Goal: Communication & Community: Answer question/provide support

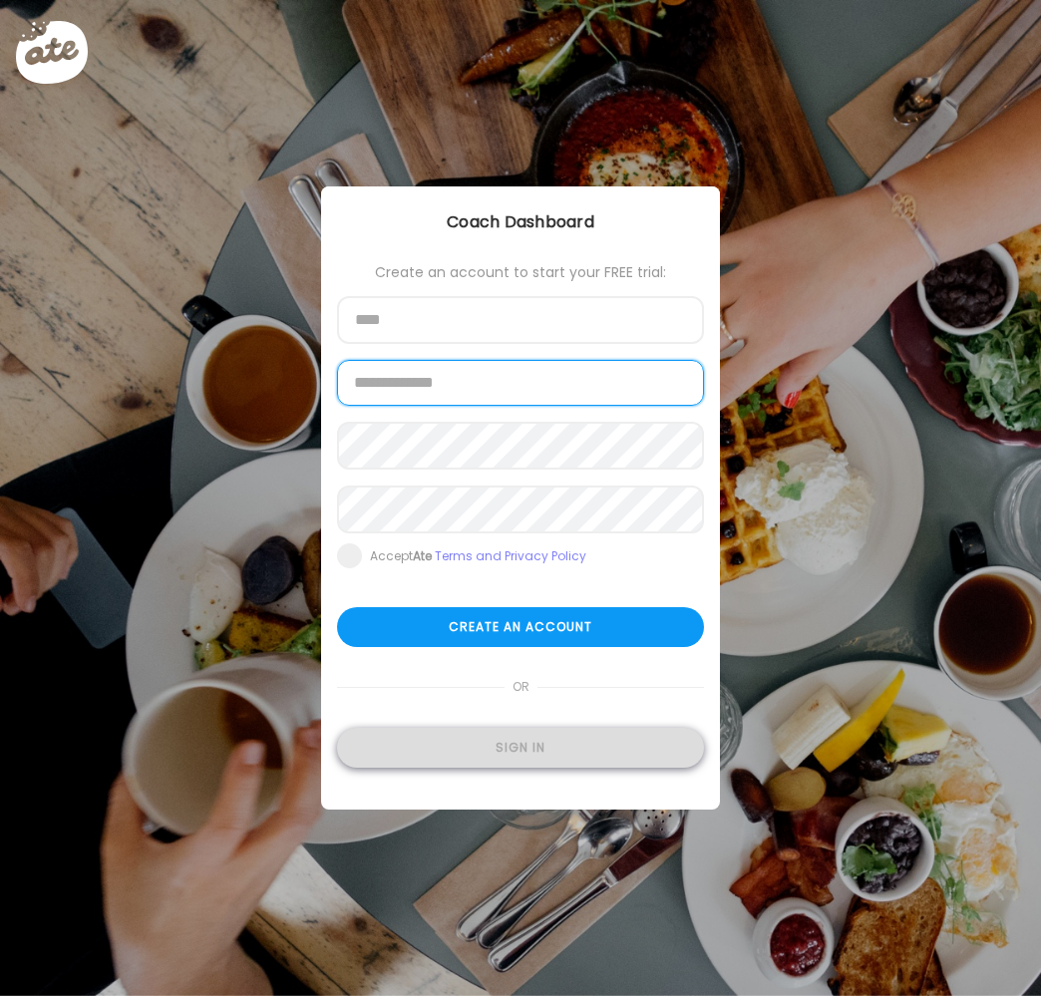
type input "**********"
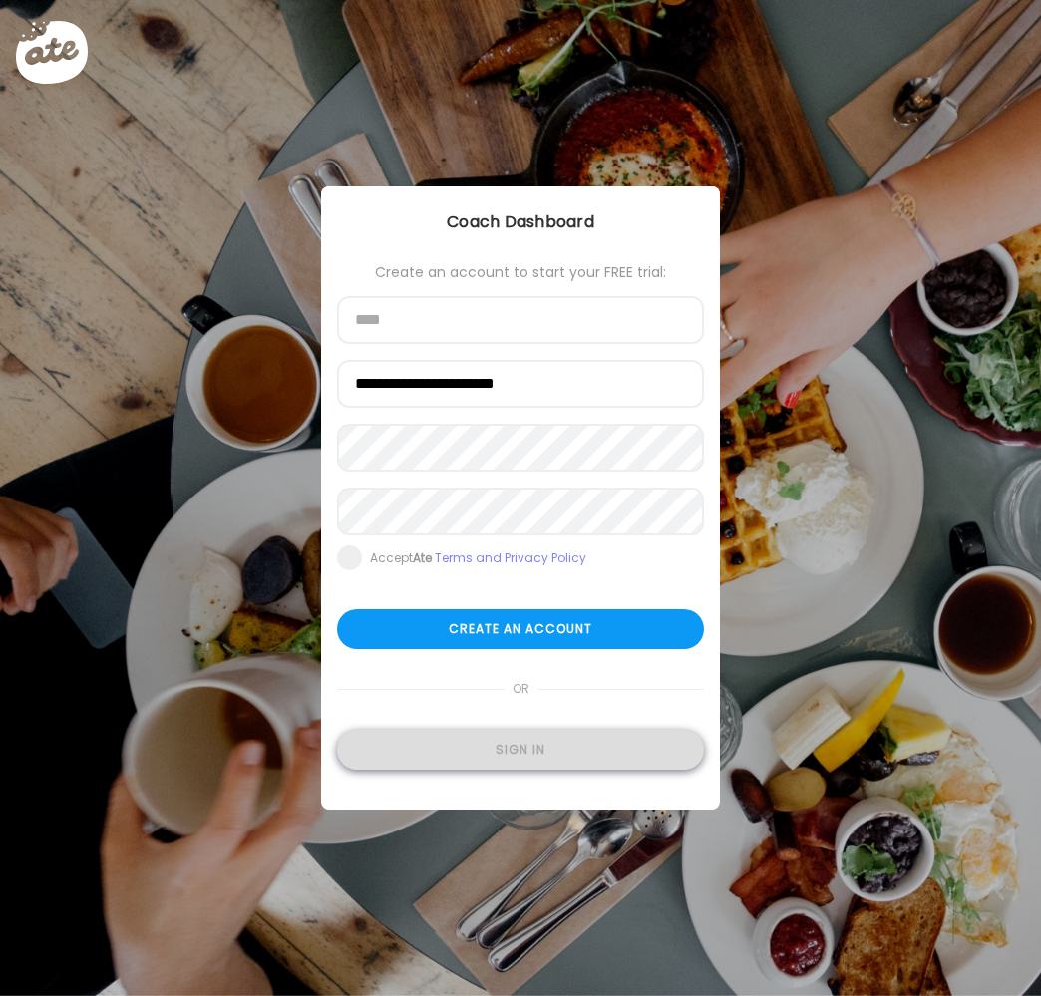
type input "**********"
click at [562, 752] on div "Sign in" at bounding box center [520, 750] width 367 height 40
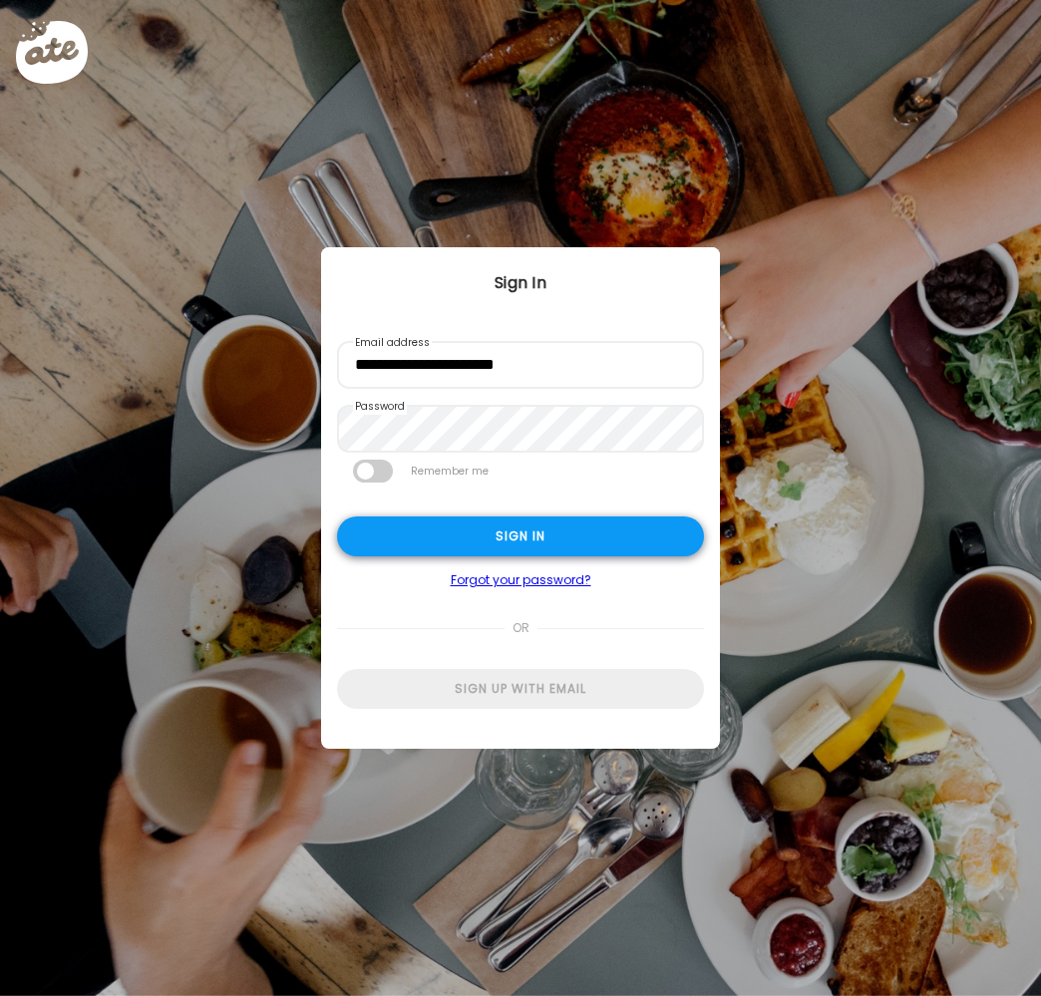
click at [557, 526] on div "Sign in" at bounding box center [520, 536] width 367 height 40
type textarea "**********"
type input "**********"
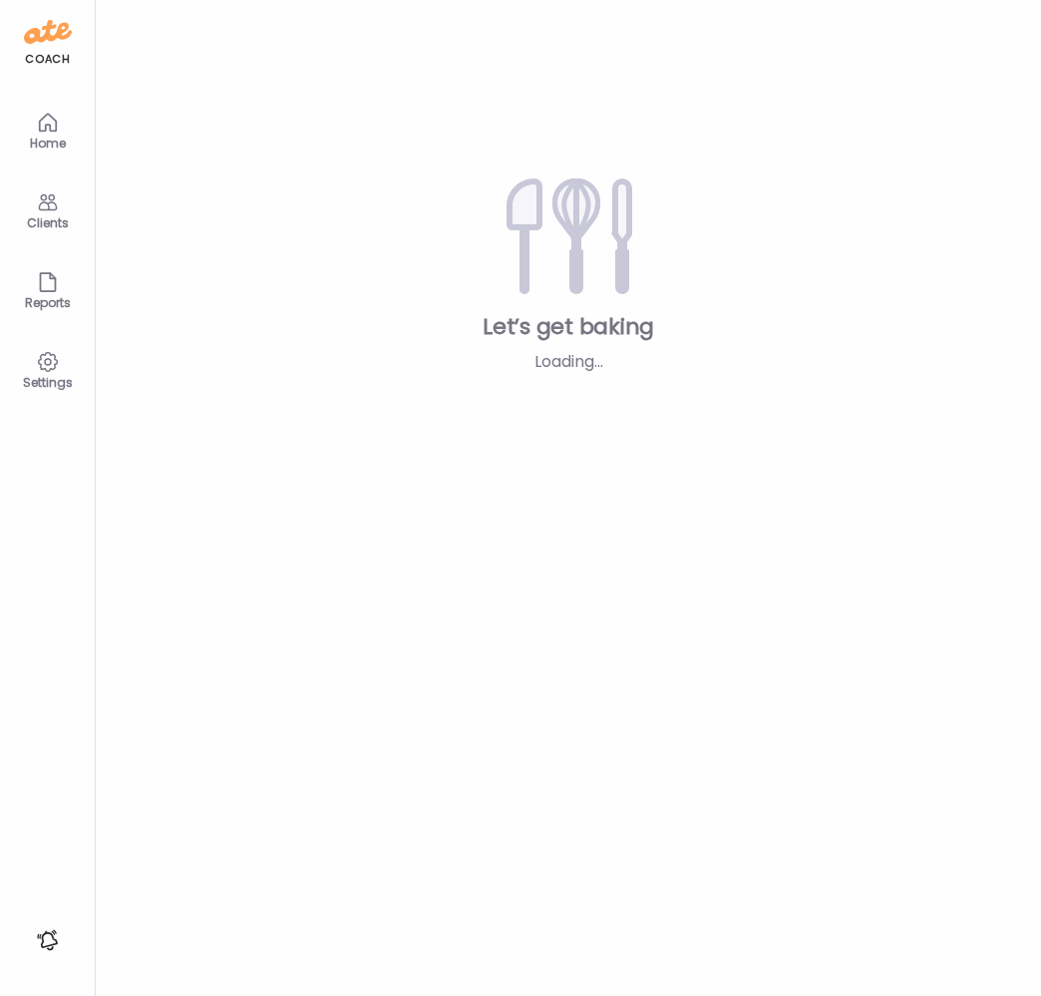
click at [511, 522] on div "Teams Let’s get baking Loading... Add clients" at bounding box center [568, 498] width 945 height 996
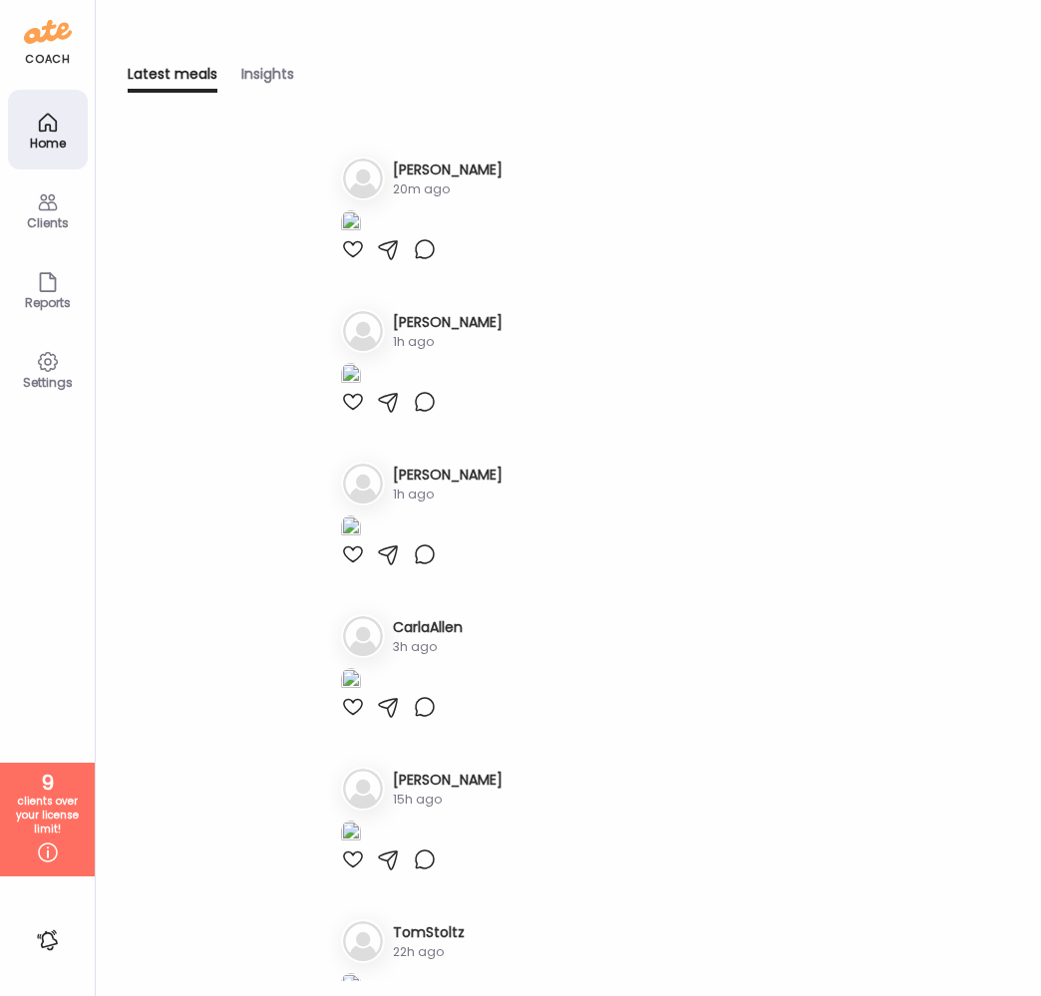
click at [39, 202] on icon at bounding box center [47, 202] width 19 height 17
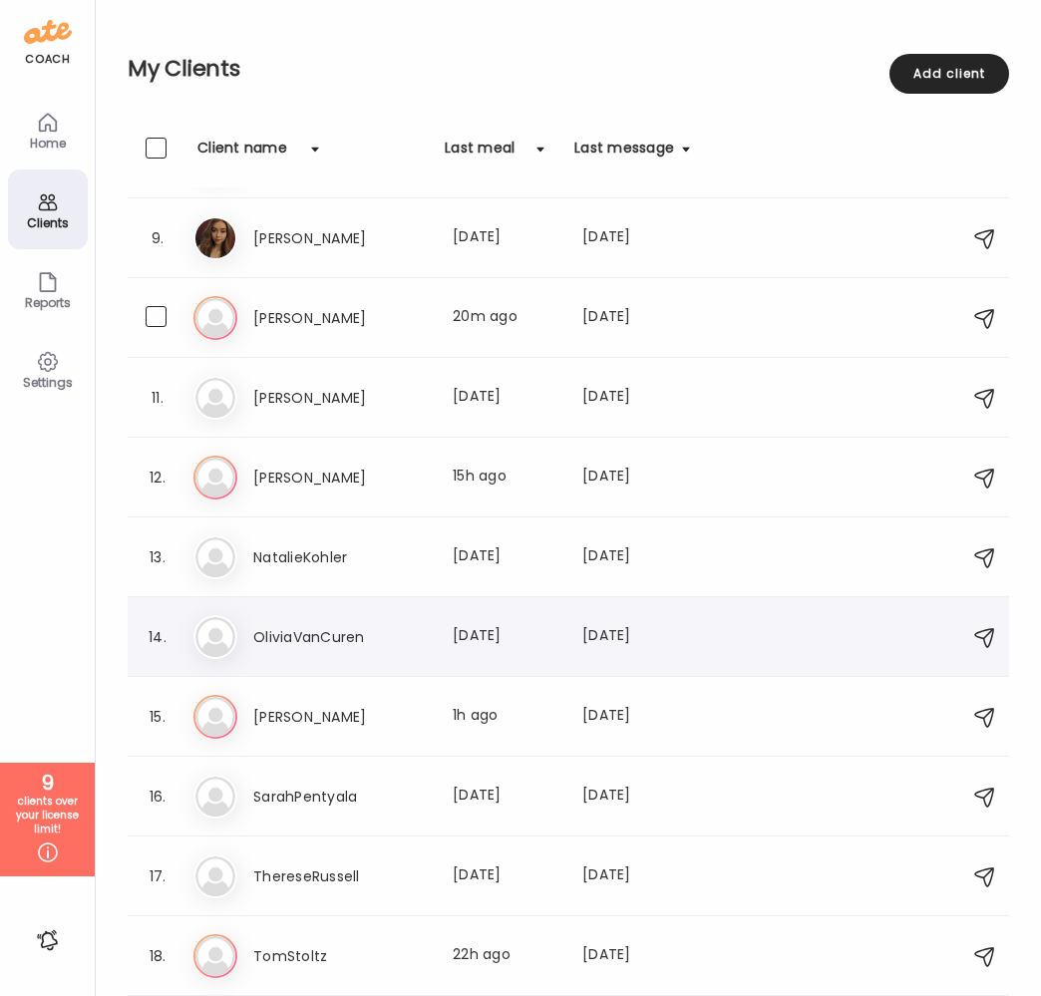
scroll to position [704, 0]
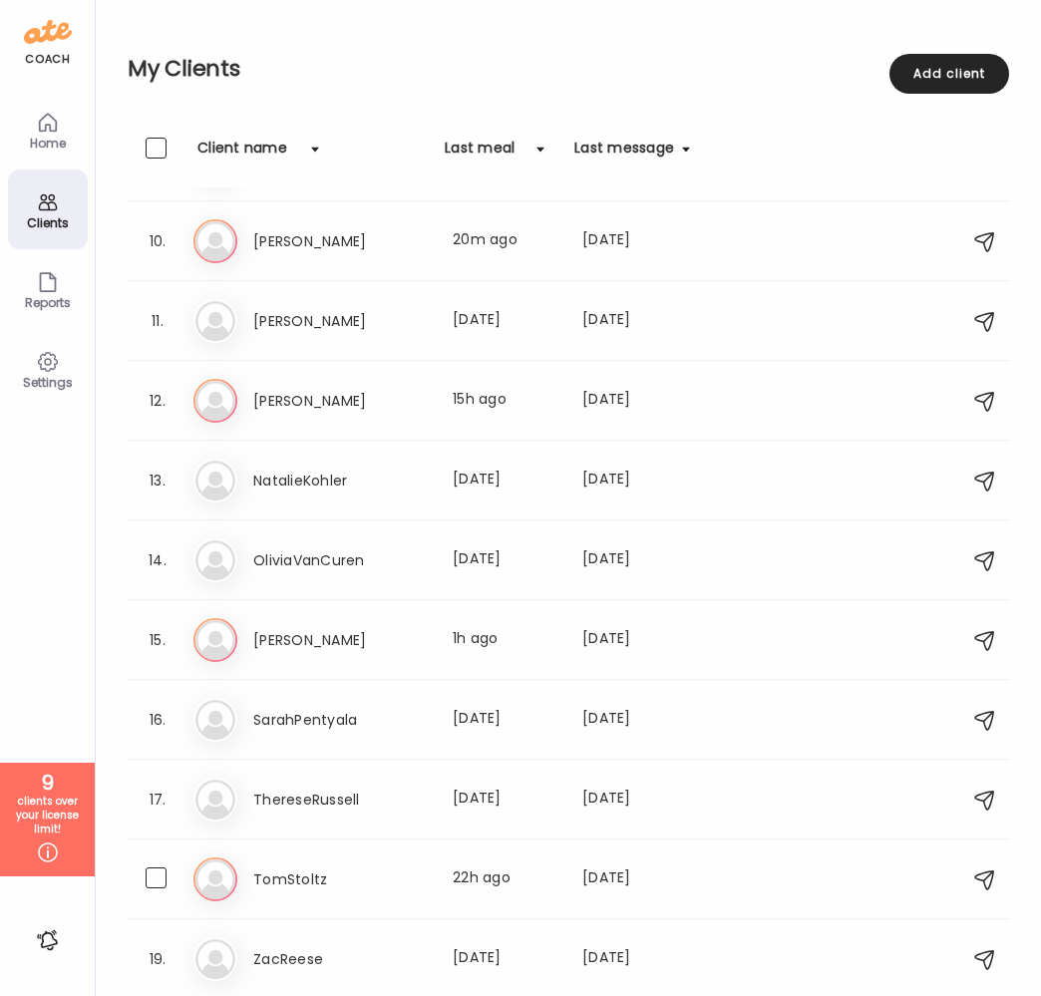
click at [309, 875] on h3 "TomStoltz" at bounding box center [340, 879] width 175 height 24
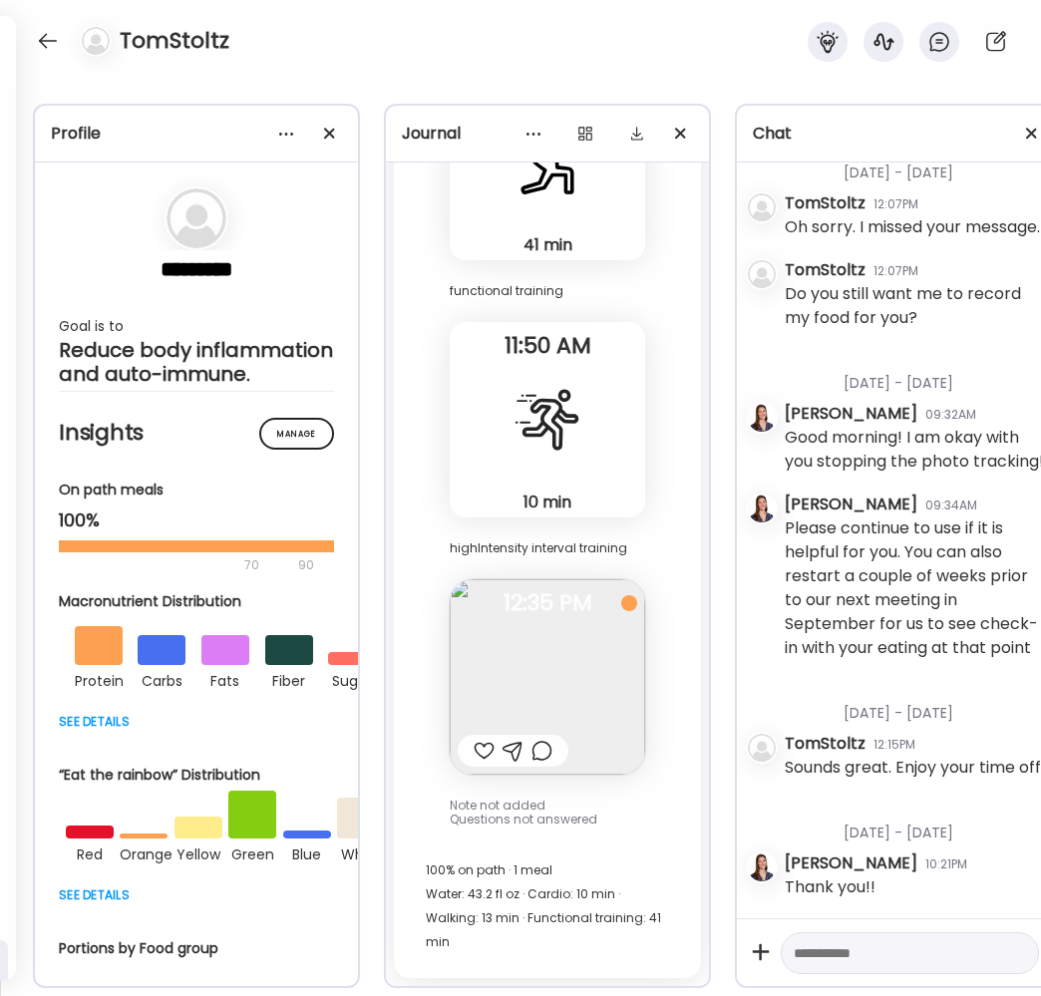
scroll to position [137546, 0]
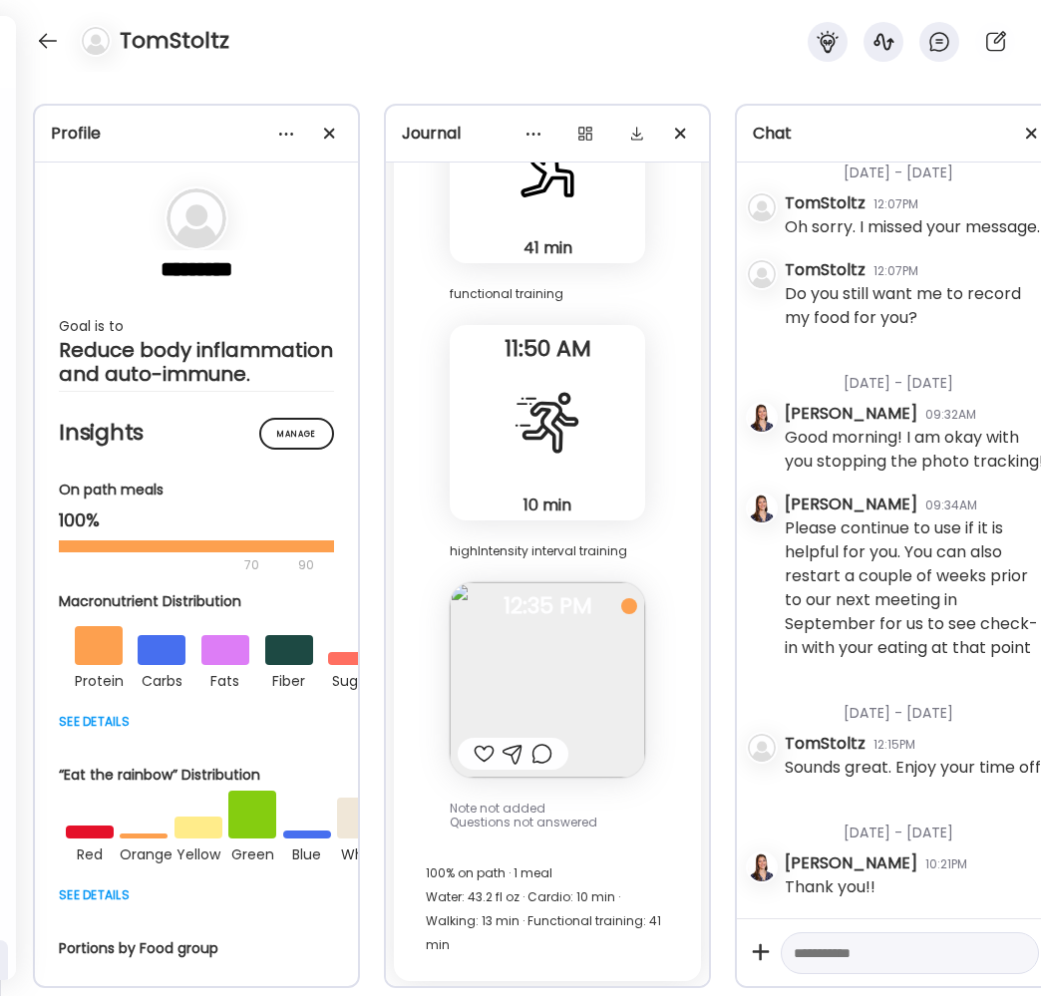
click at [533, 693] on img at bounding box center [547, 679] width 195 height 195
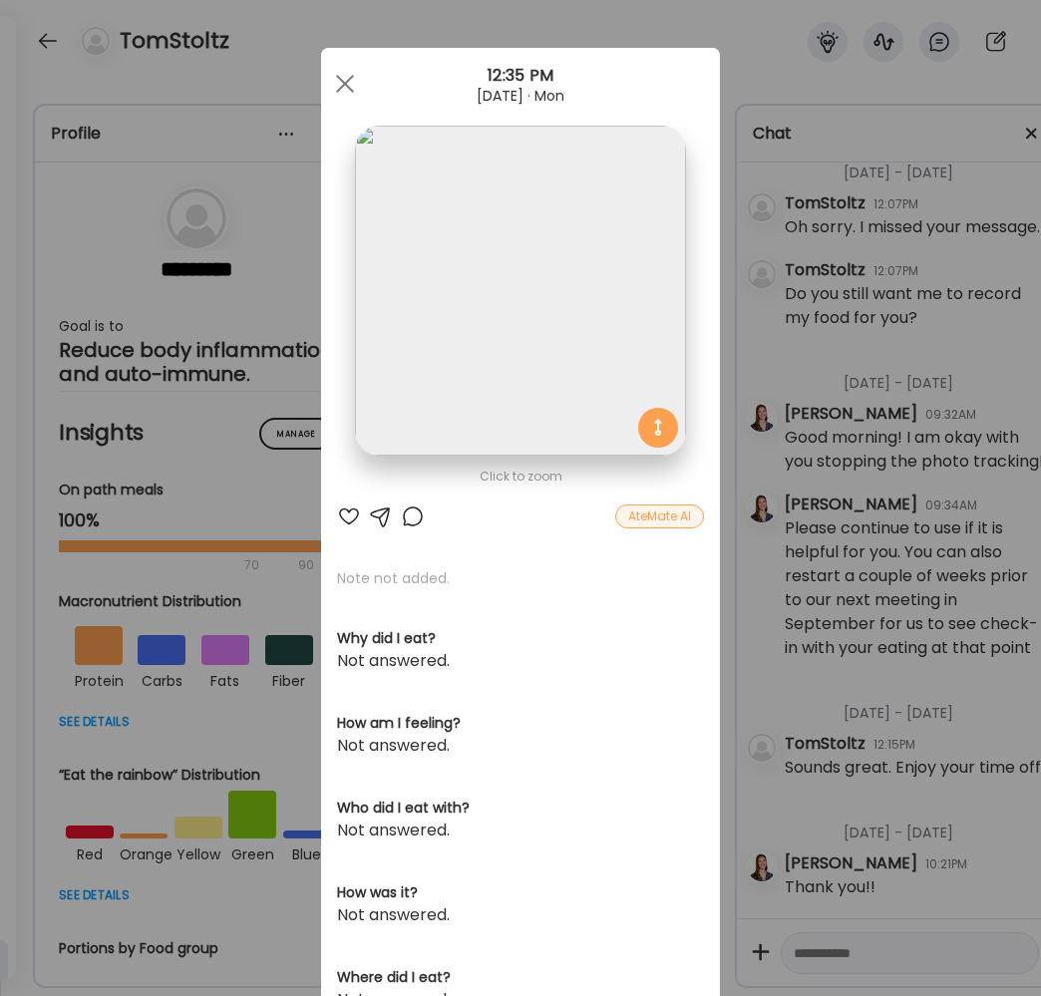
click at [623, 337] on img at bounding box center [520, 291] width 330 height 330
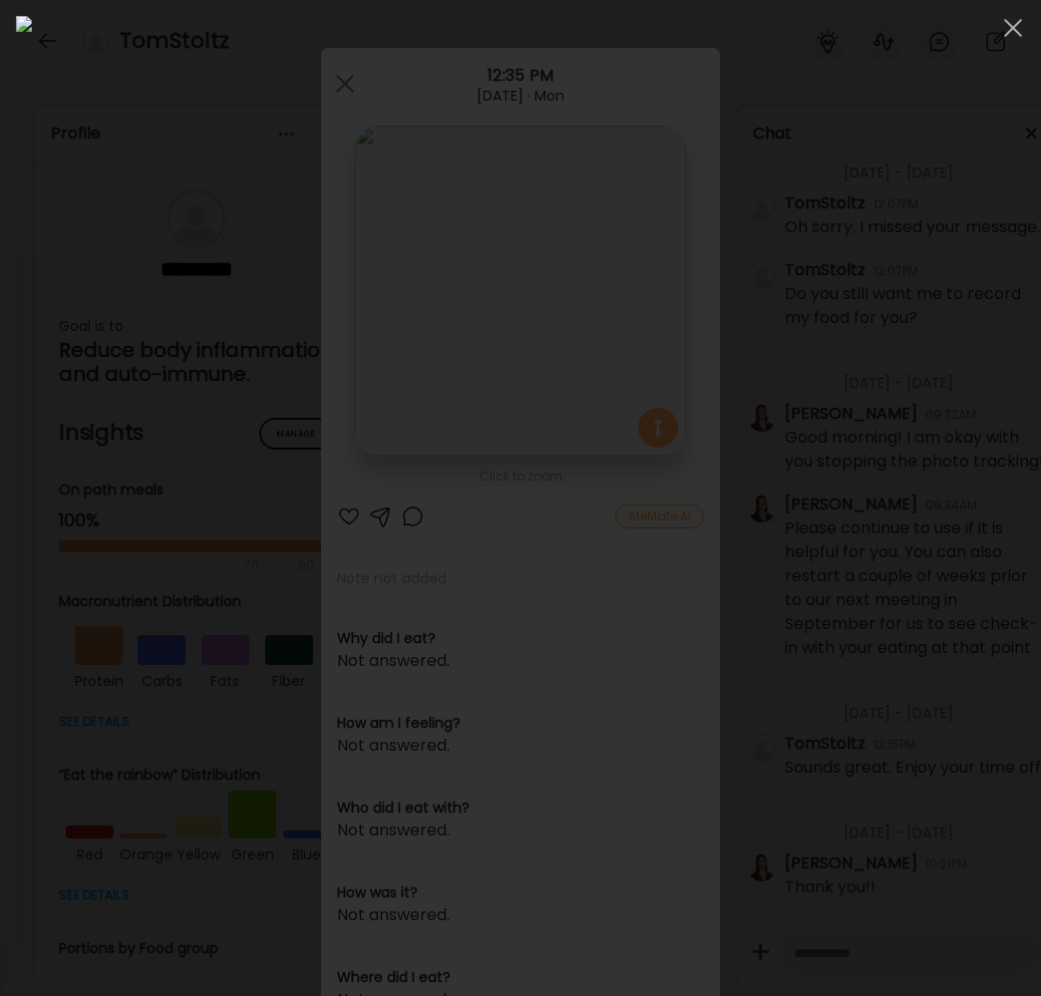
click at [1032, 411] on div at bounding box center [520, 498] width 1041 height 996
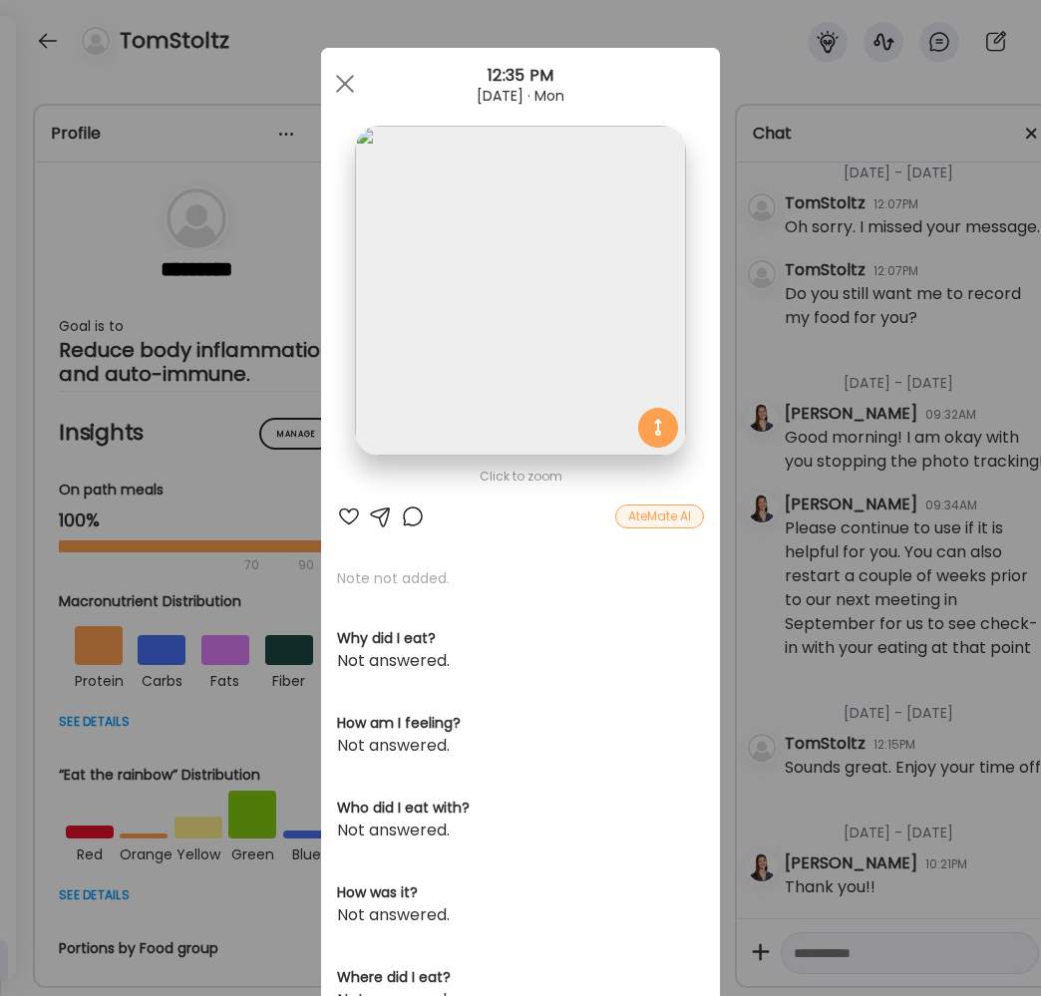
click at [833, 120] on div "Ate Coach Dashboard Wahoo! It’s official Take a moment to set up your Coach Pro…" at bounding box center [520, 498] width 1041 height 996
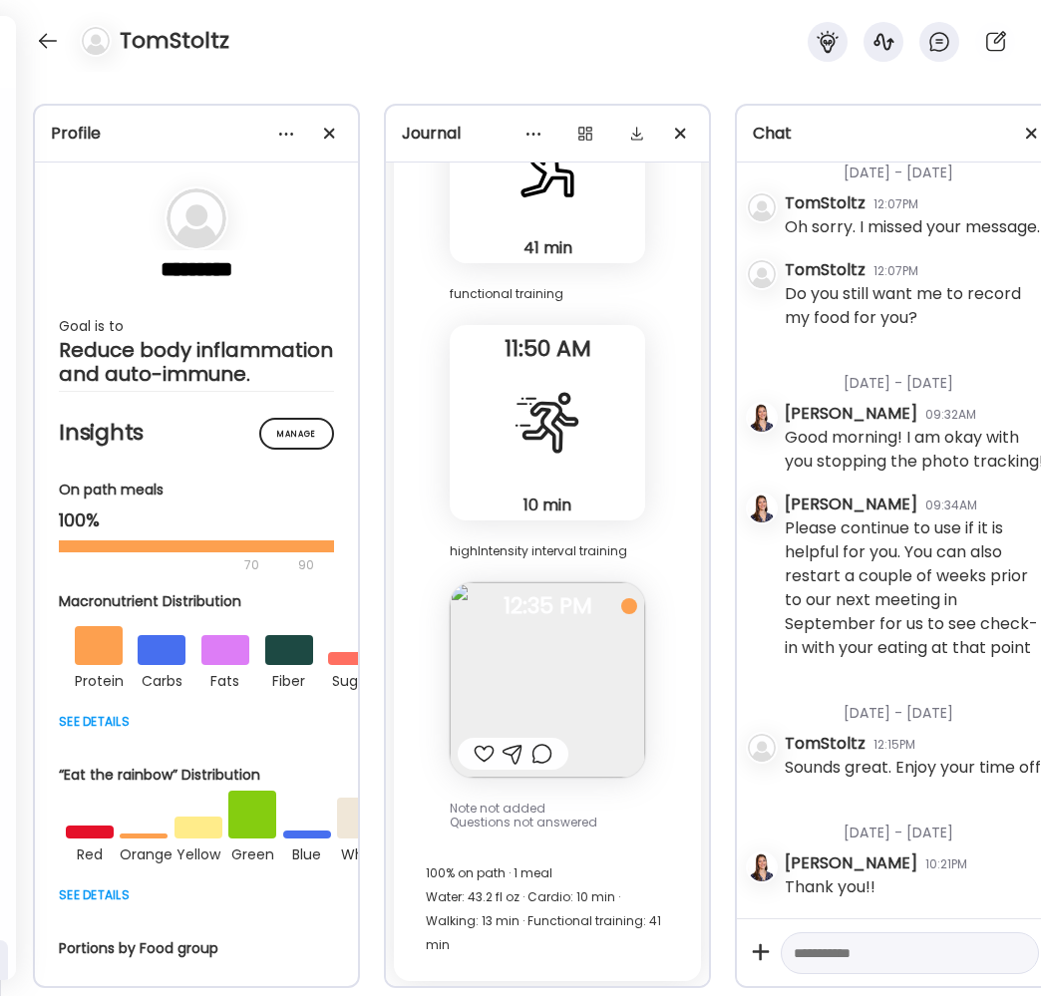
click at [596, 709] on img at bounding box center [547, 679] width 195 height 195
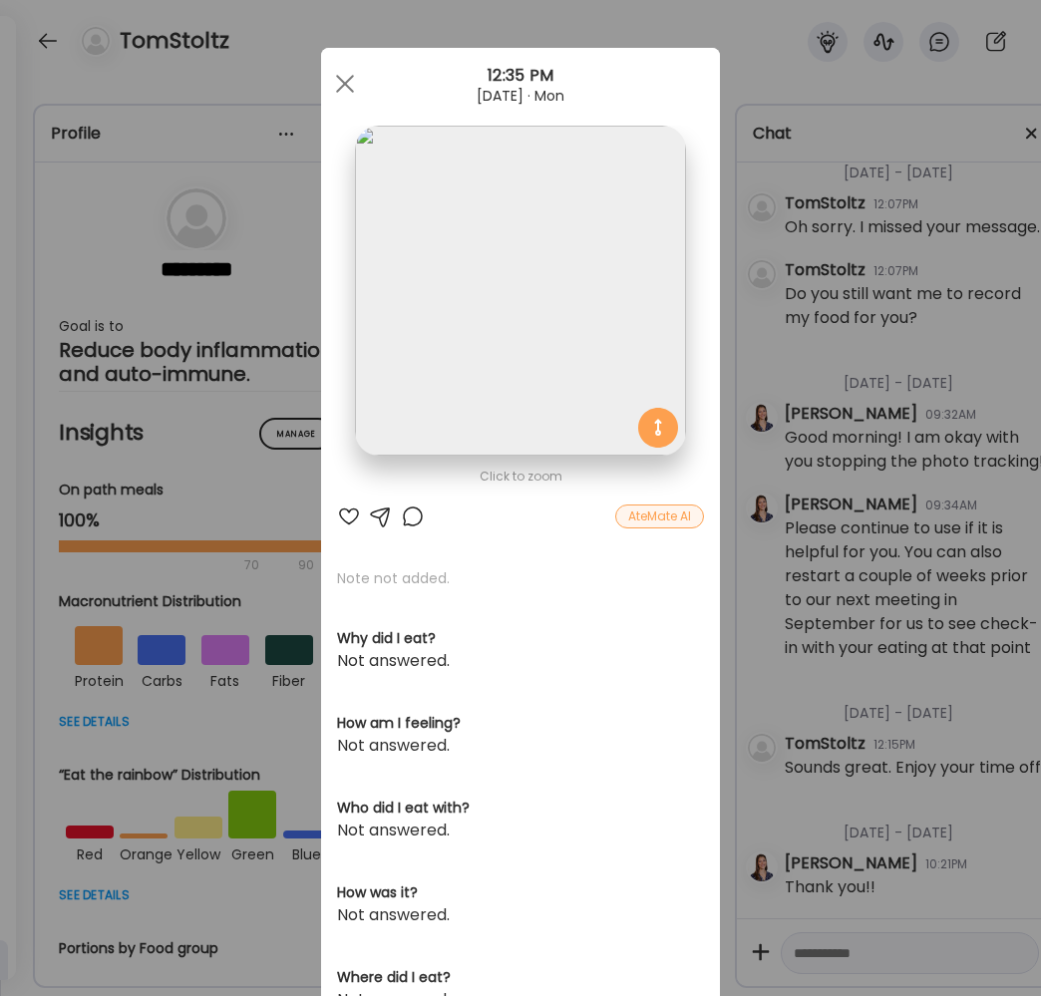
click at [724, 526] on div "Ate Coach Dashboard Wahoo! It’s official Take a moment to set up your Coach Pro…" at bounding box center [520, 498] width 1041 height 996
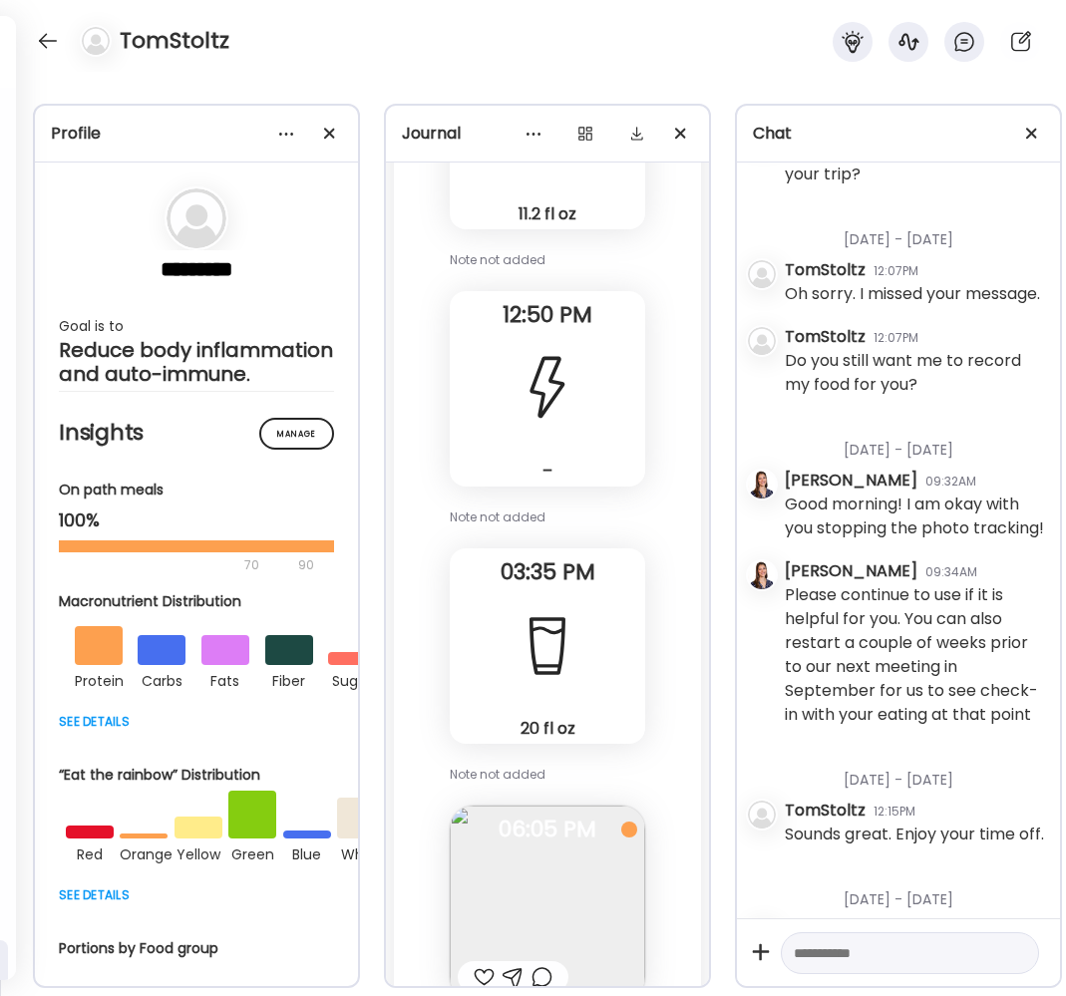
scroll to position [133593, 0]
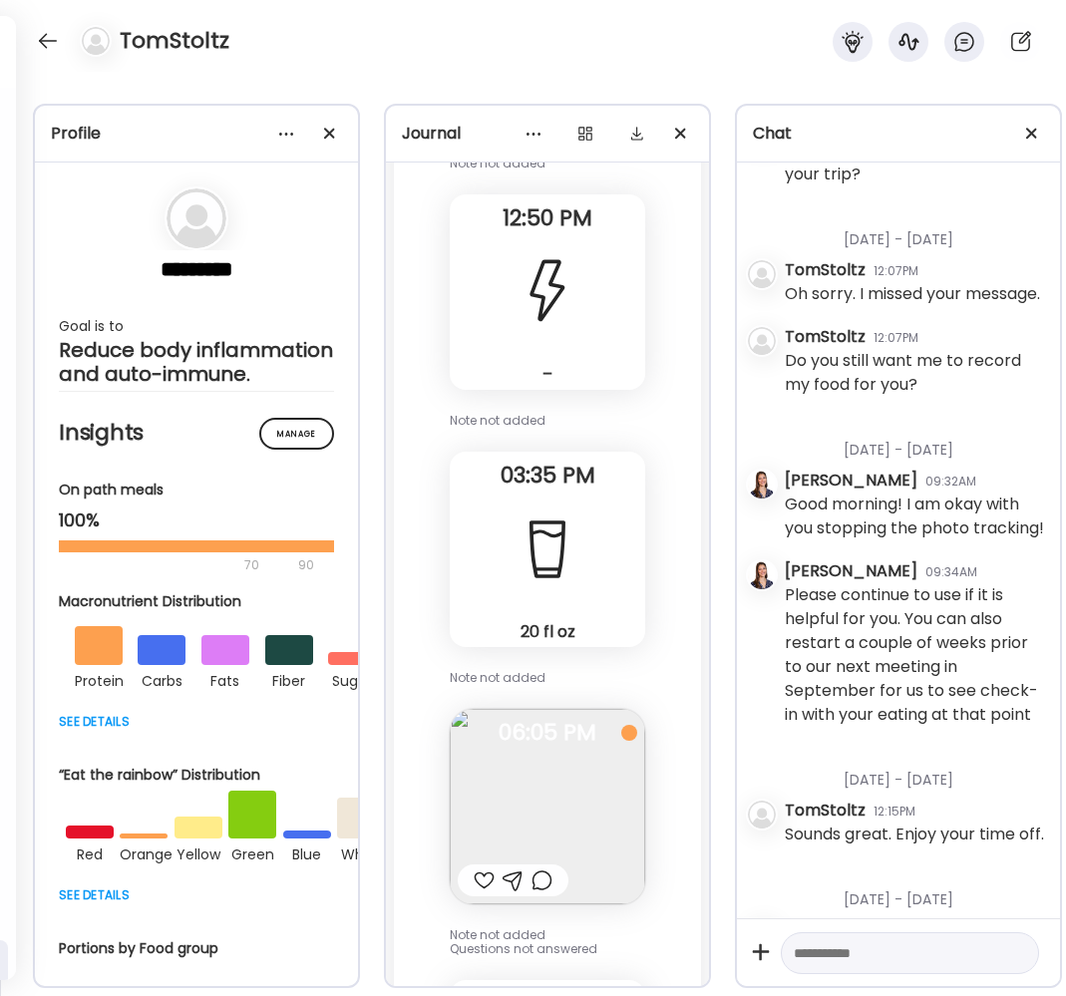
click at [581, 787] on img at bounding box center [547, 806] width 195 height 195
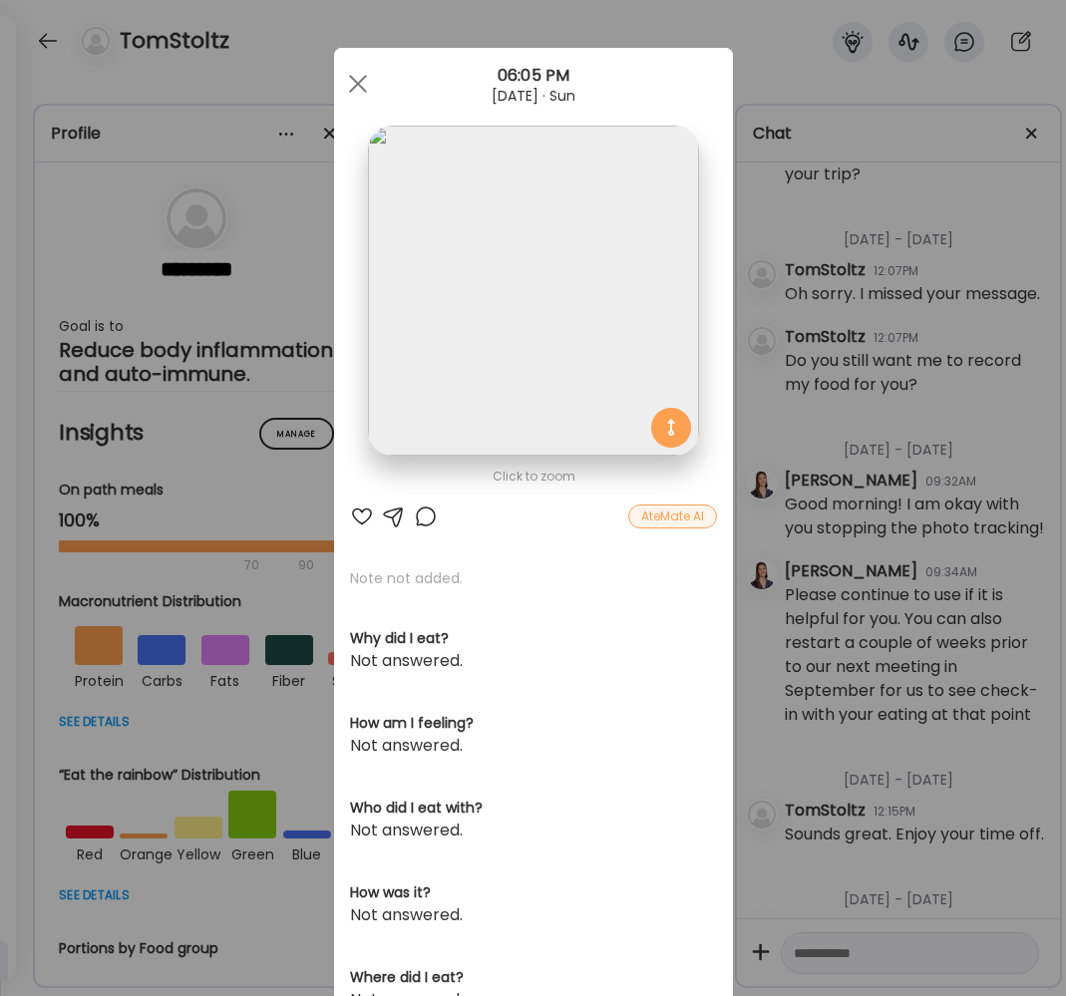
click at [897, 326] on div "Ate Coach Dashboard Wahoo! It’s official Take a moment to set up your Coach Pro…" at bounding box center [533, 498] width 1066 height 996
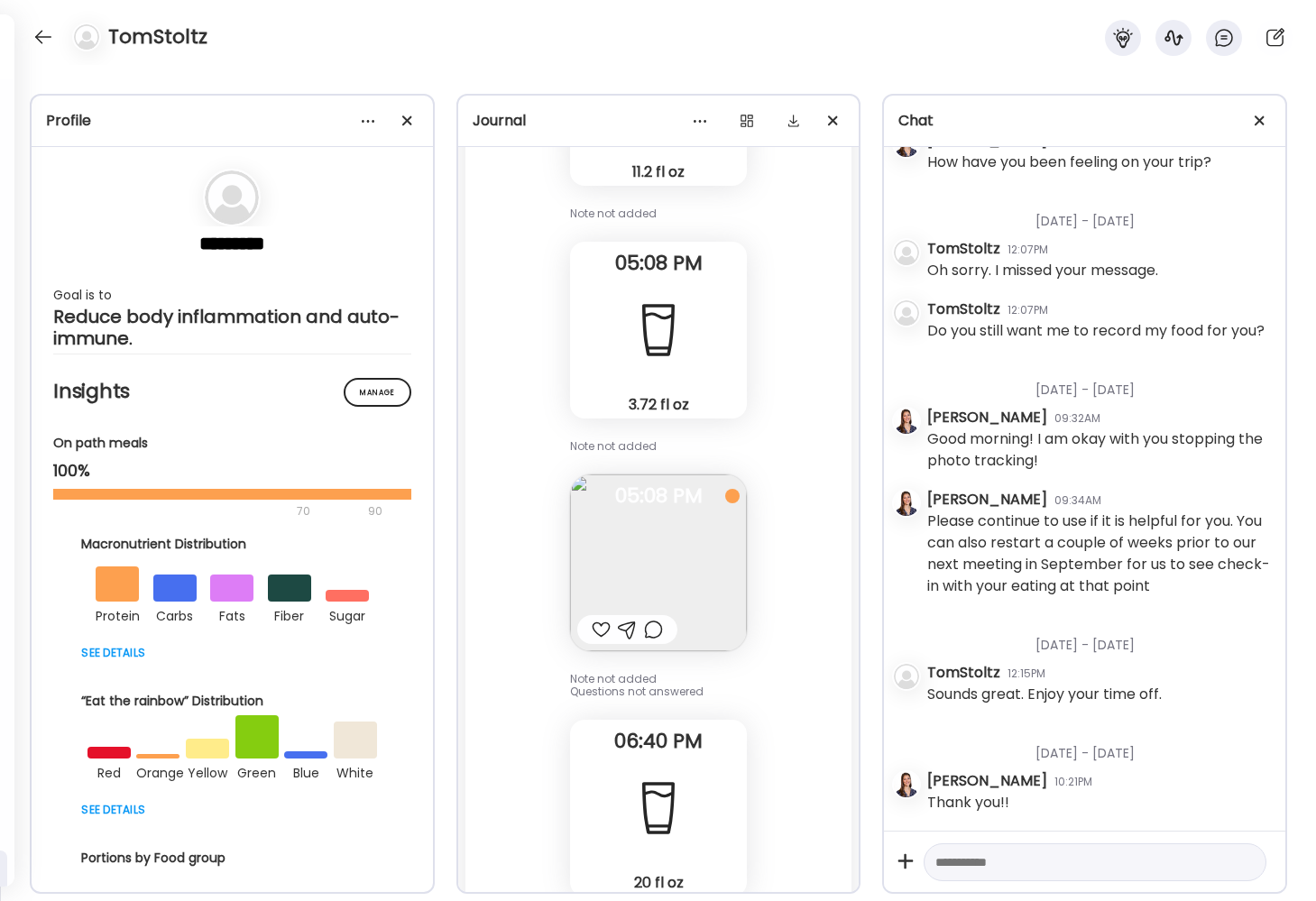
scroll to position [113635, 0]
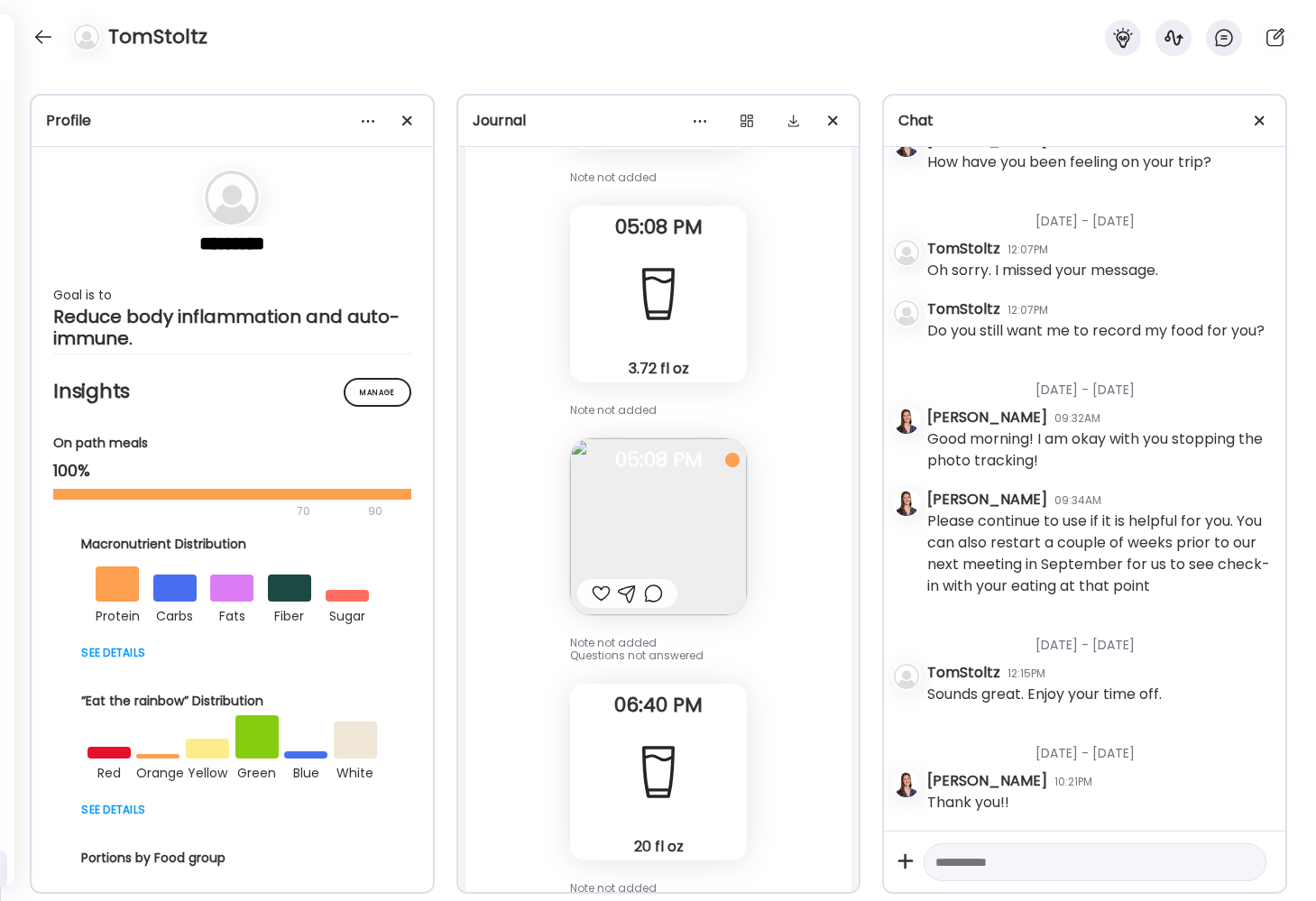
click at [690, 502] on img at bounding box center [658, 526] width 176 height 176
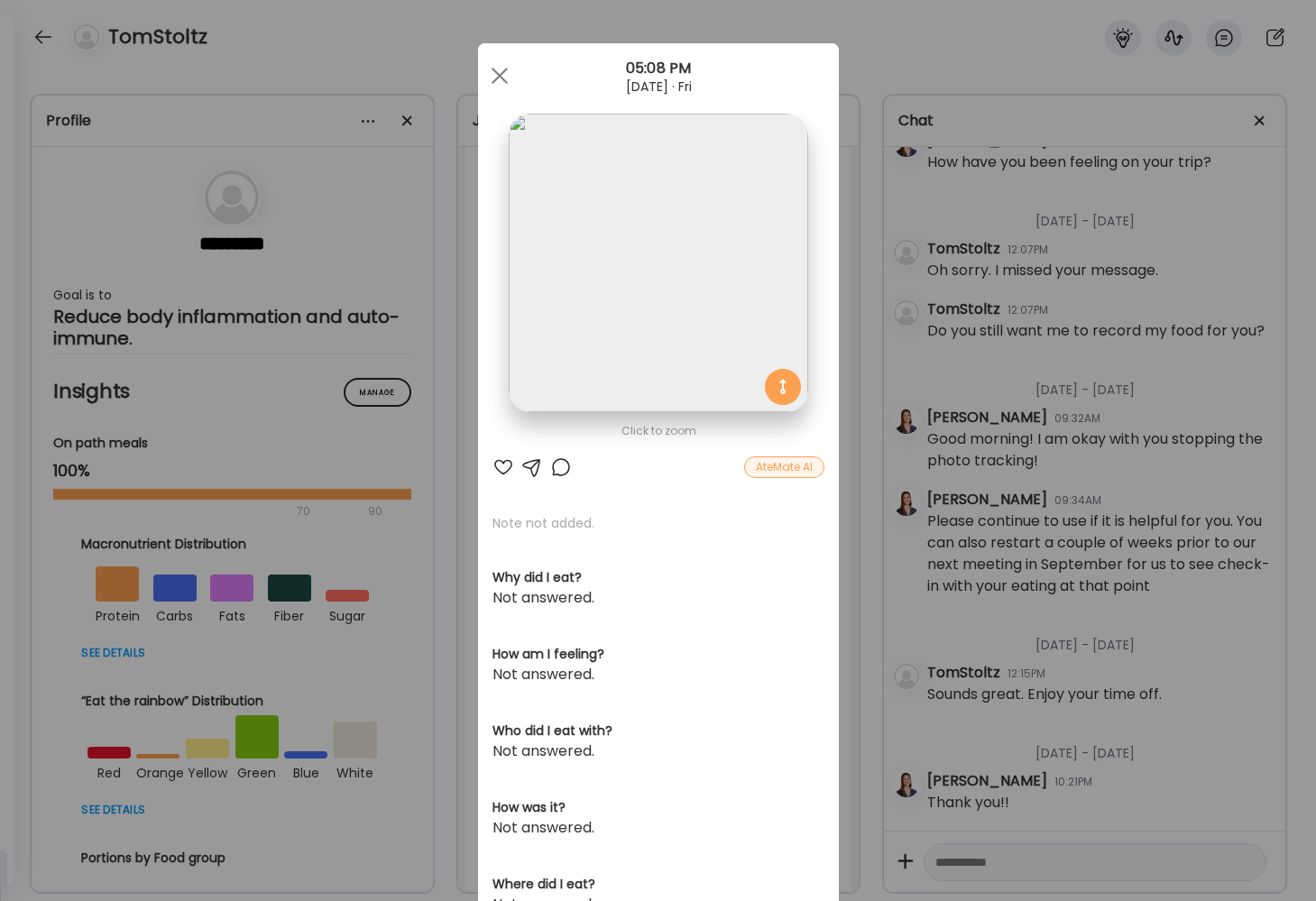
click at [941, 550] on div "Ate Coach Dashboard Wahoo! It’s official Take a moment to set up your Coach Pro…" at bounding box center [658, 450] width 1316 height 901
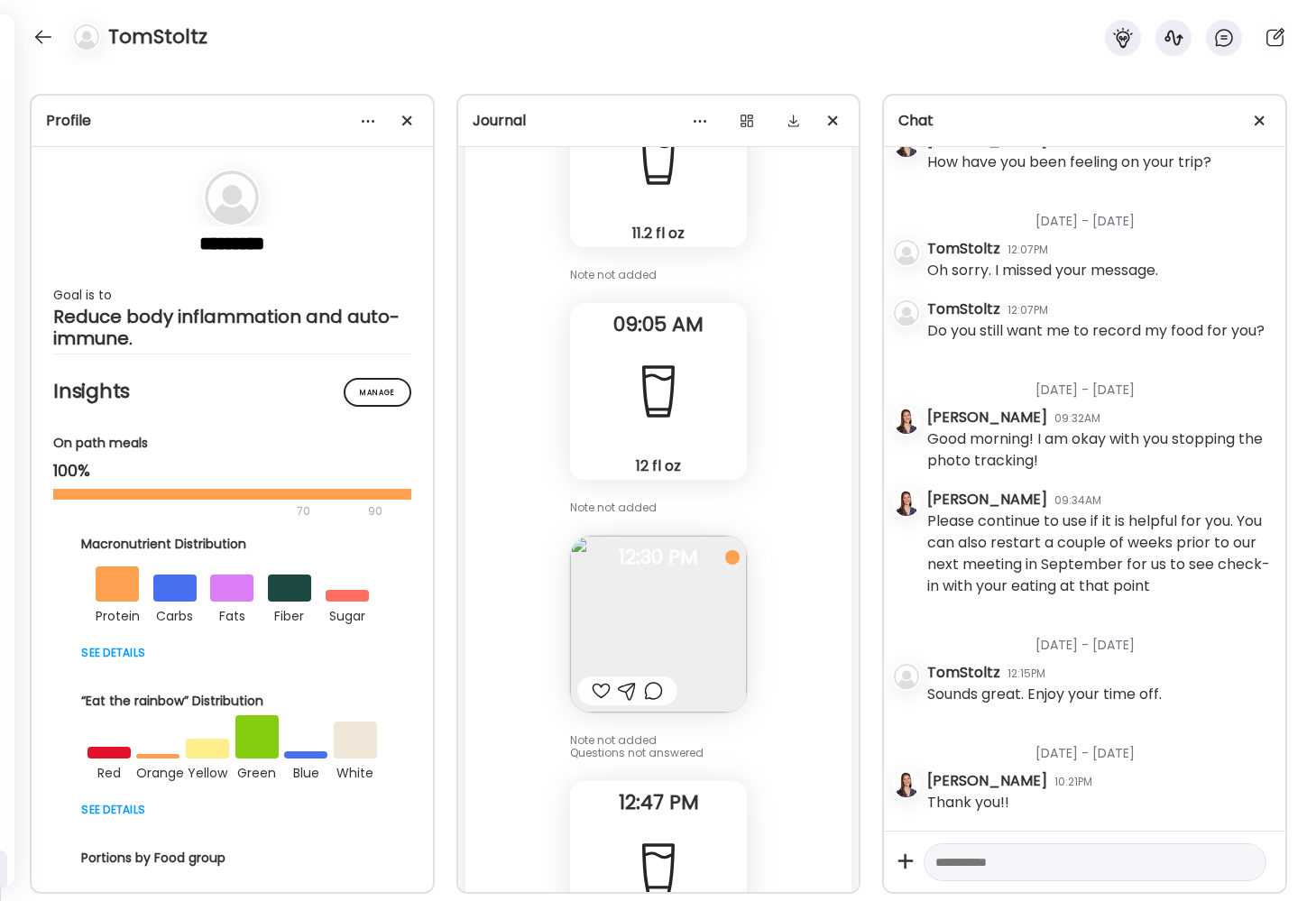
scroll to position [115918, 0]
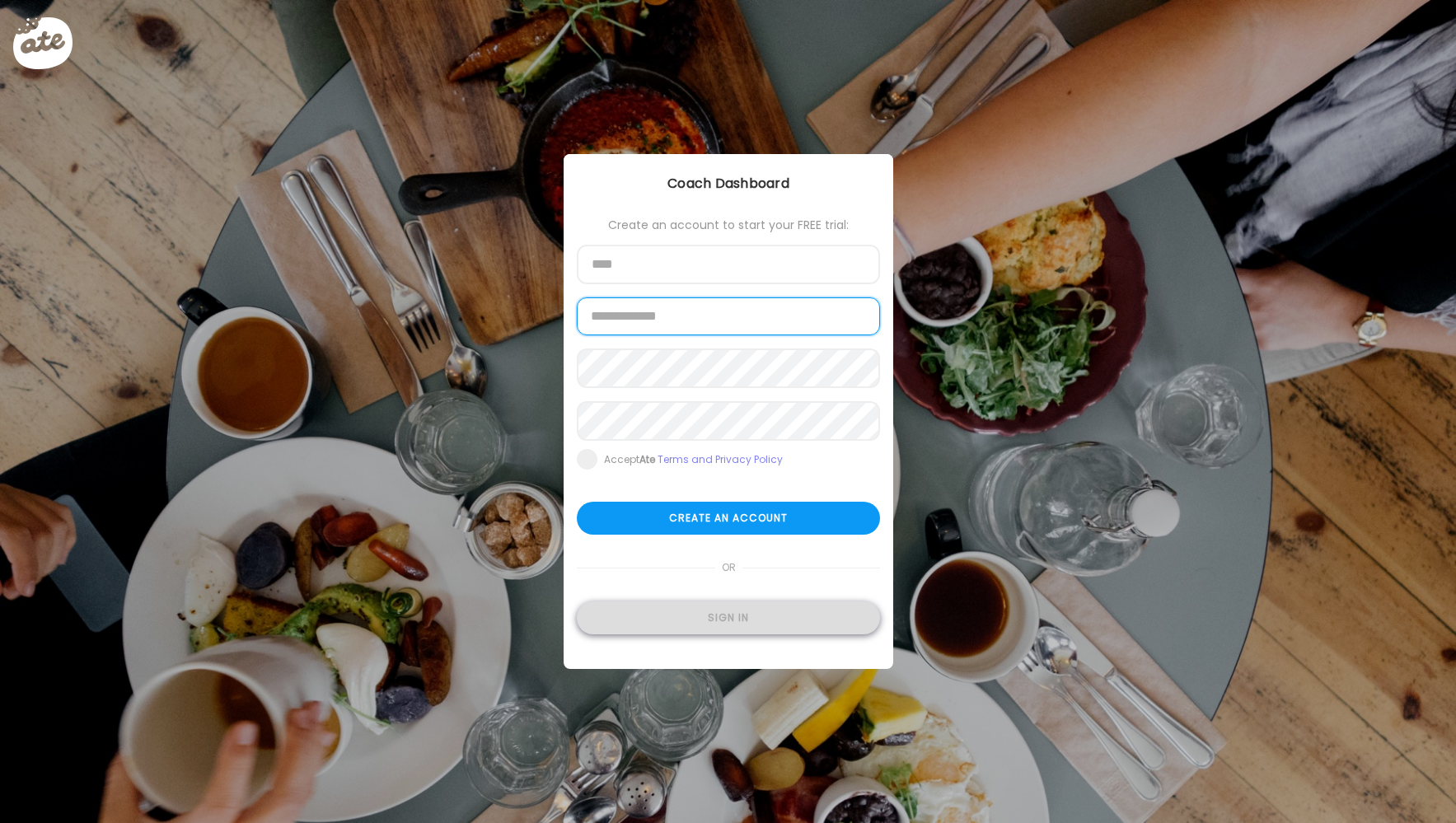
type input "**********"
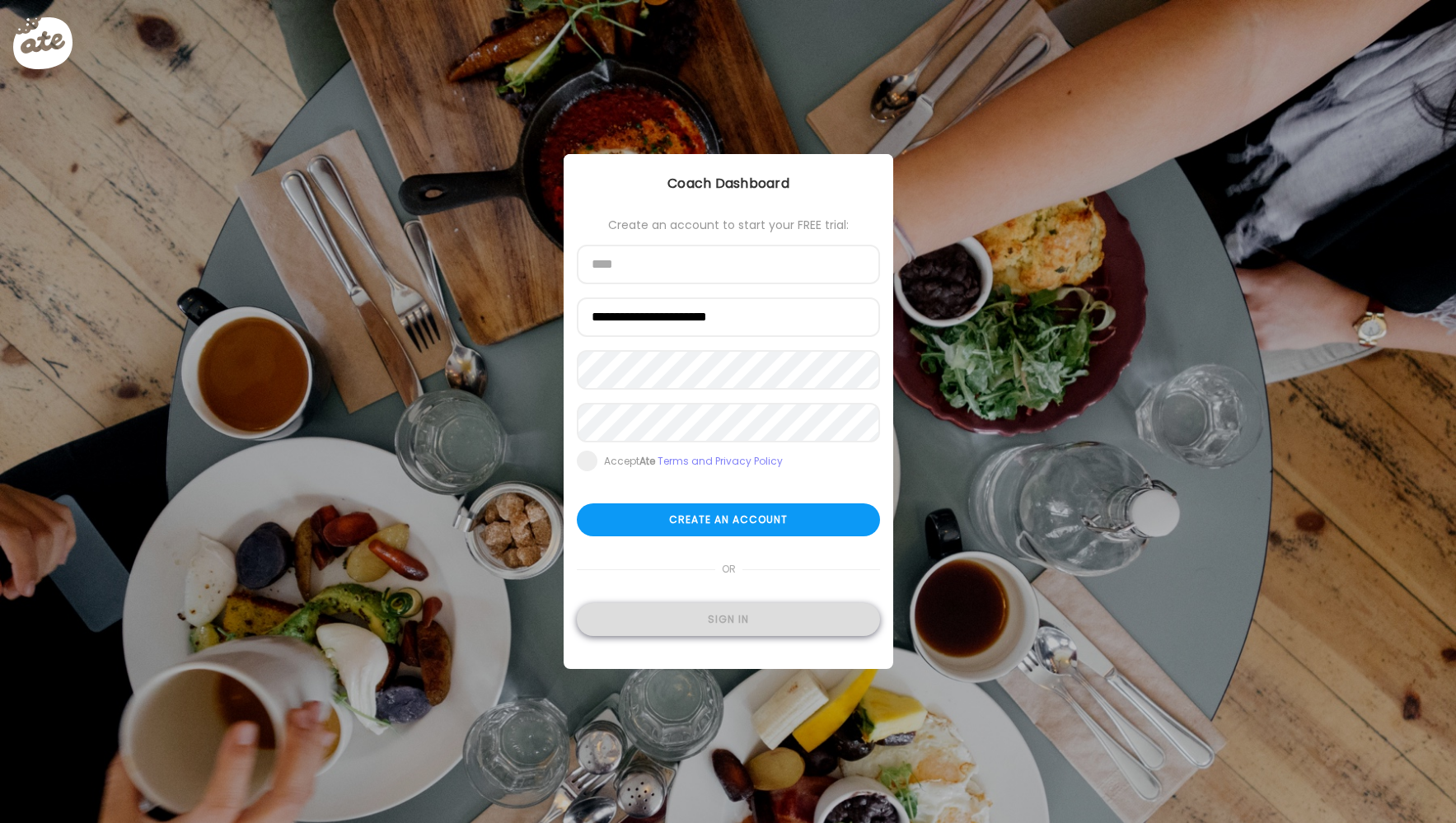
type input "**********"
click at [800, 607] on div "Sign in" at bounding box center [728, 620] width 303 height 33
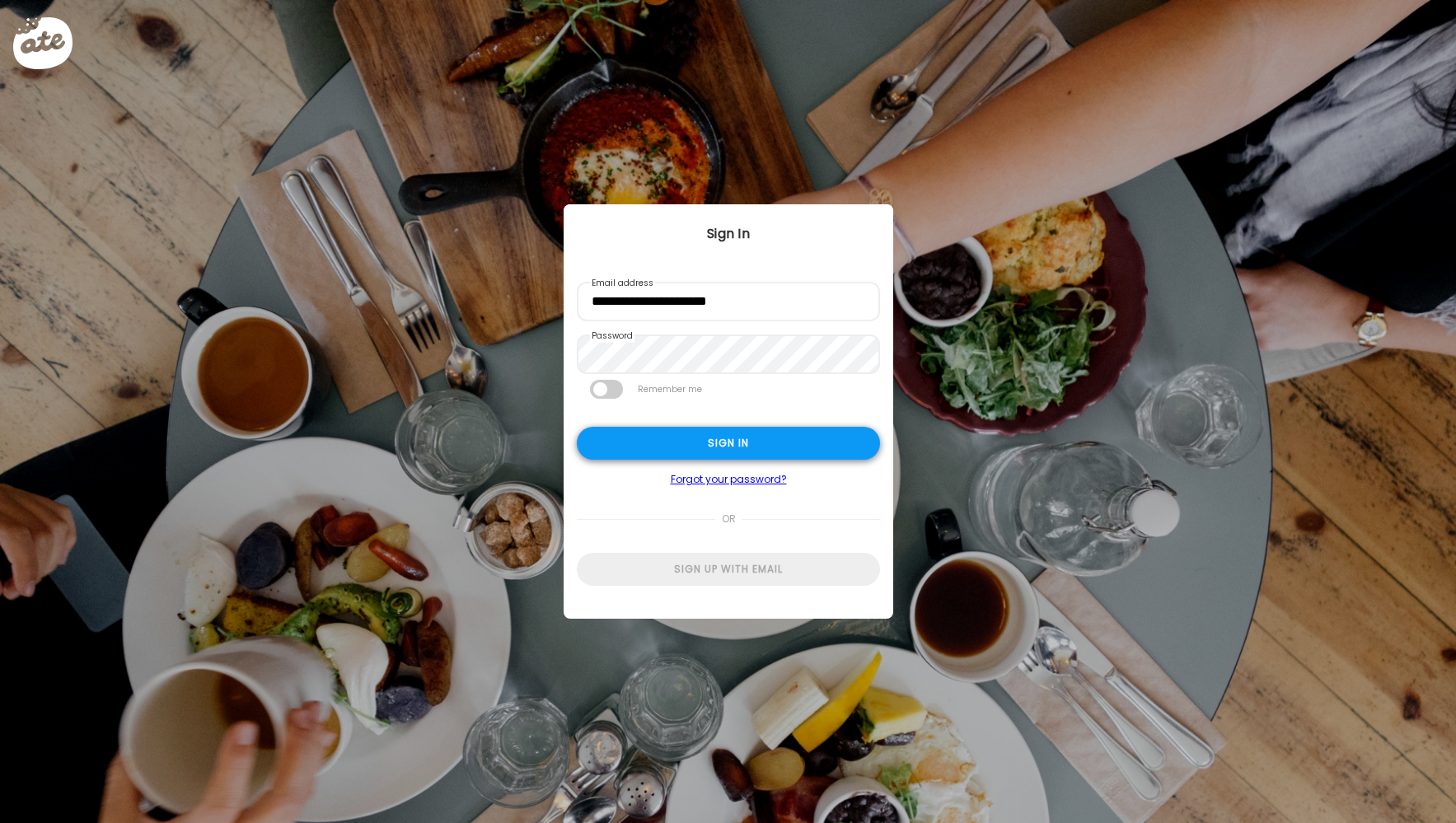
click at [778, 449] on div "Sign in" at bounding box center [728, 443] width 303 height 33
type textarea "**********"
type input "**********"
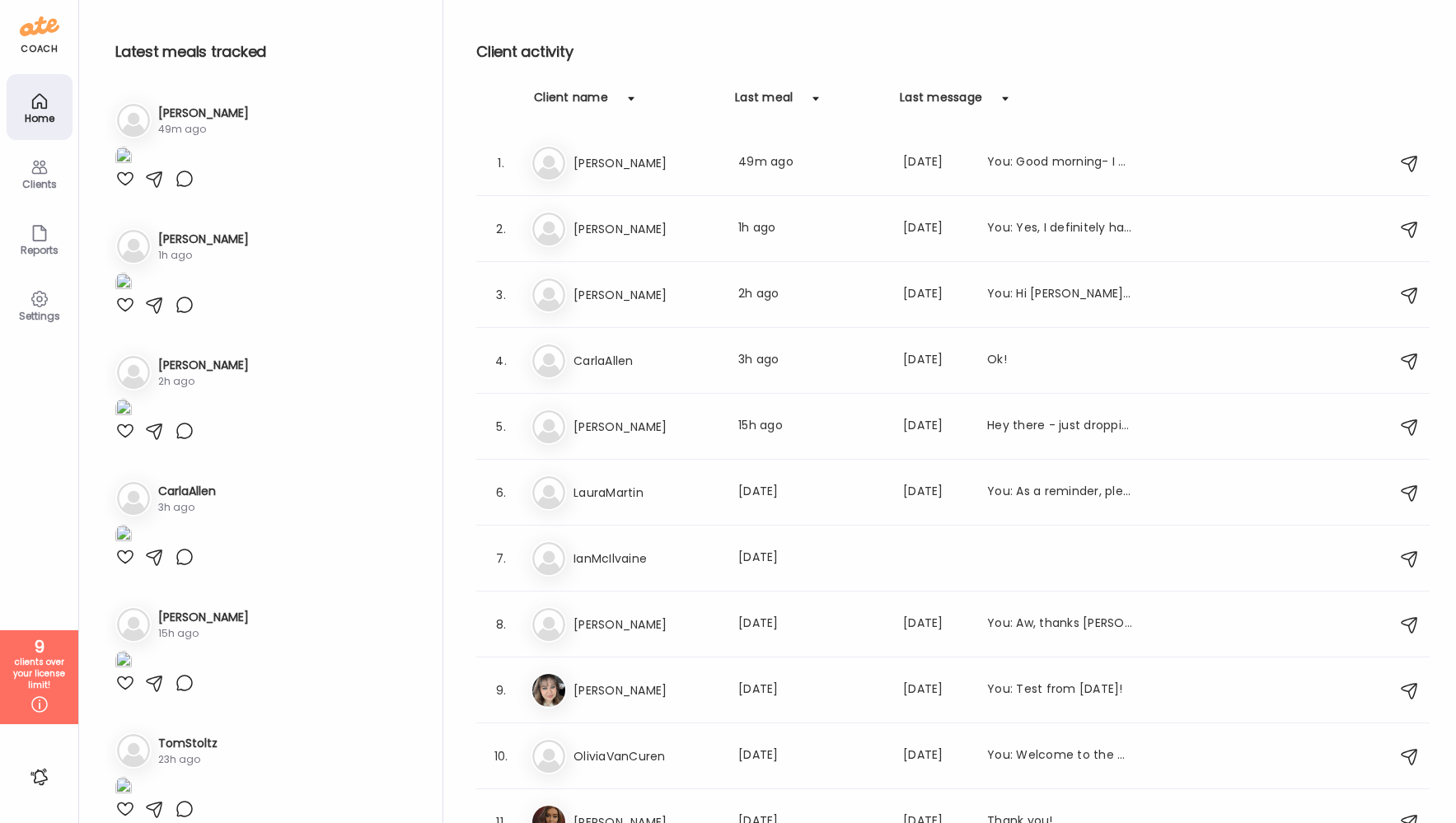
click at [45, 170] on icon at bounding box center [40, 167] width 20 height 20
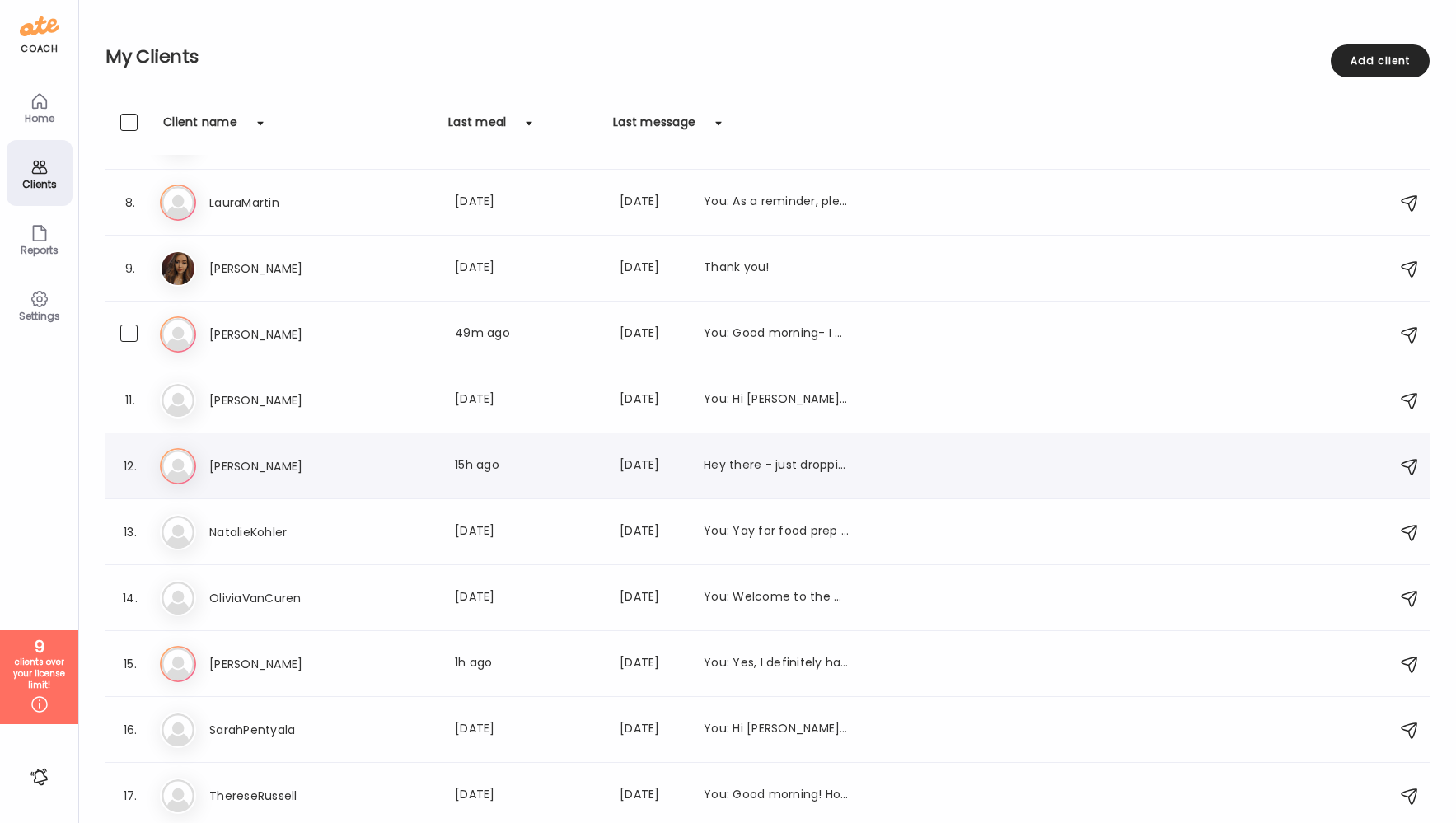
scroll to position [516, 0]
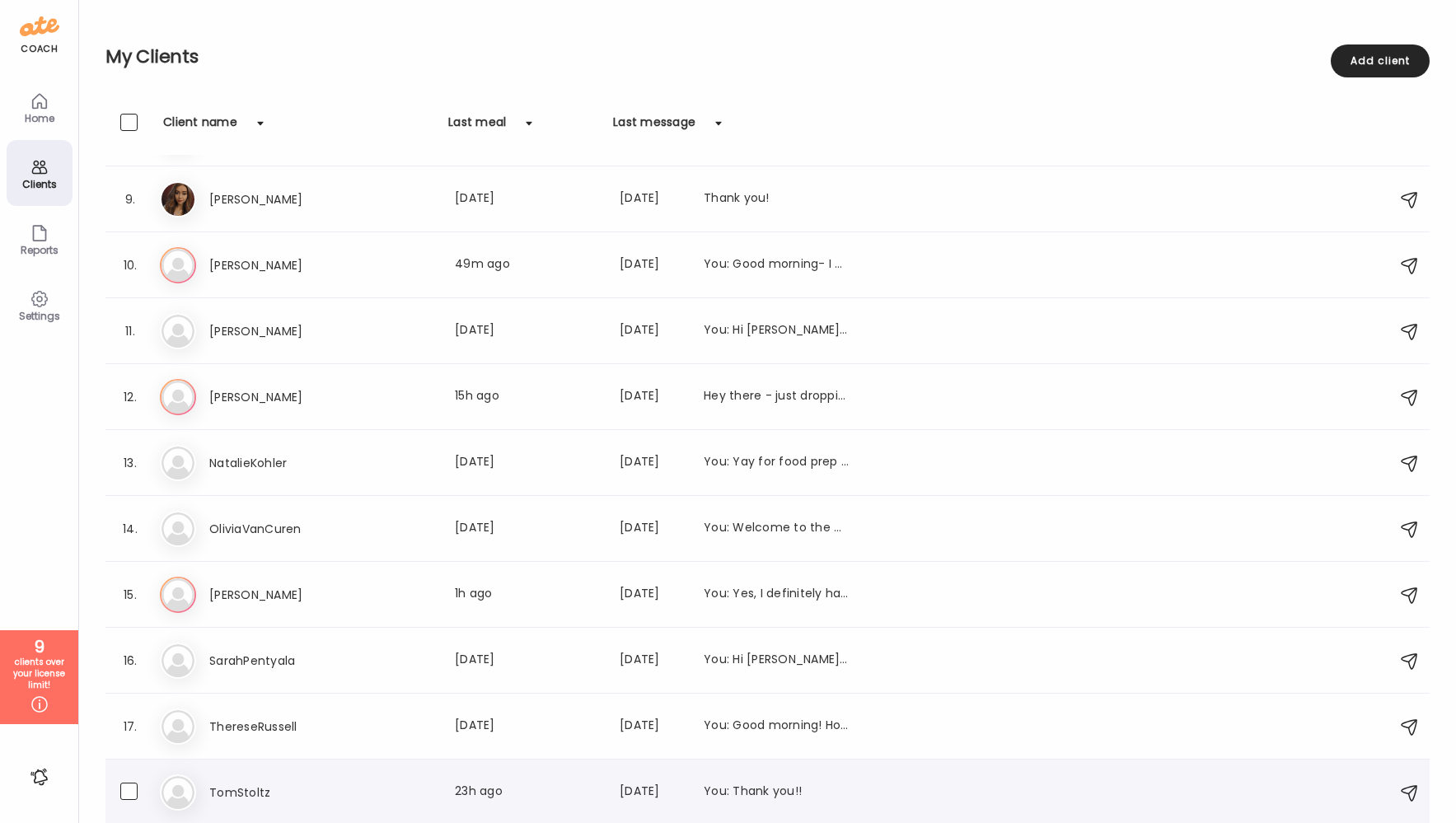
click at [274, 783] on h3 "TomStoltz" at bounding box center [281, 792] width 145 height 20
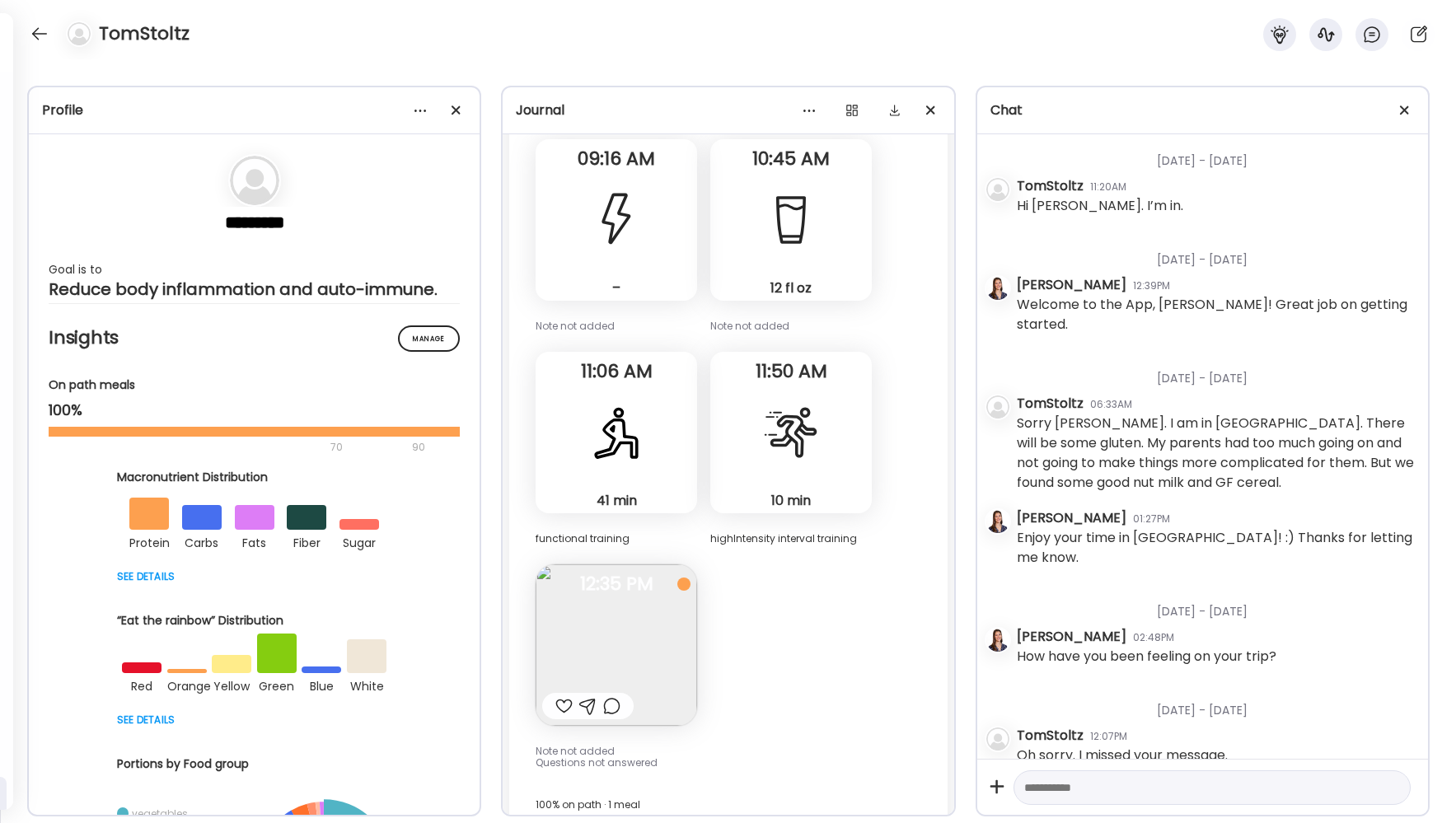
scroll to position [16, 0]
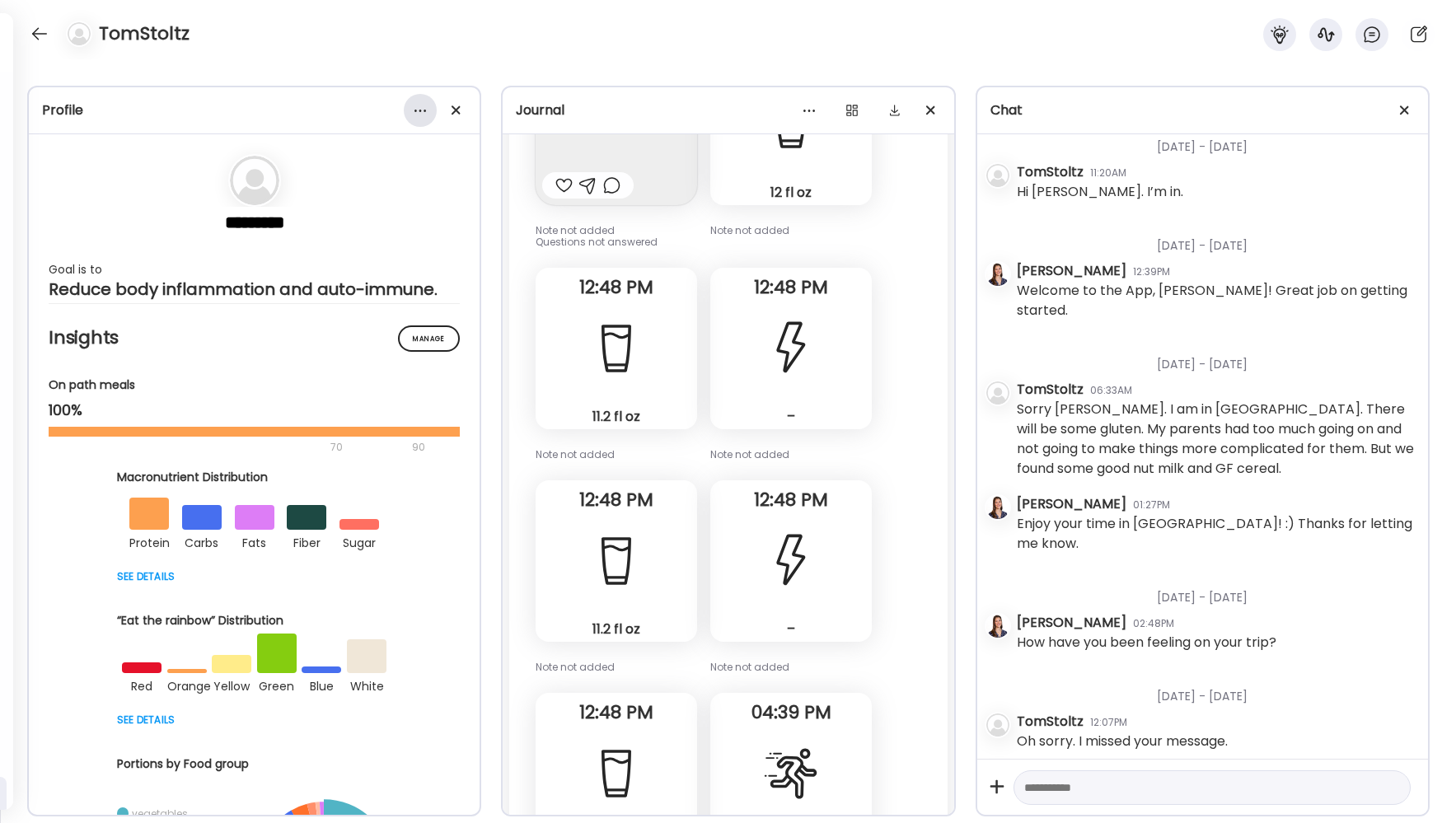
click at [414, 110] on div at bounding box center [420, 111] width 33 height 33
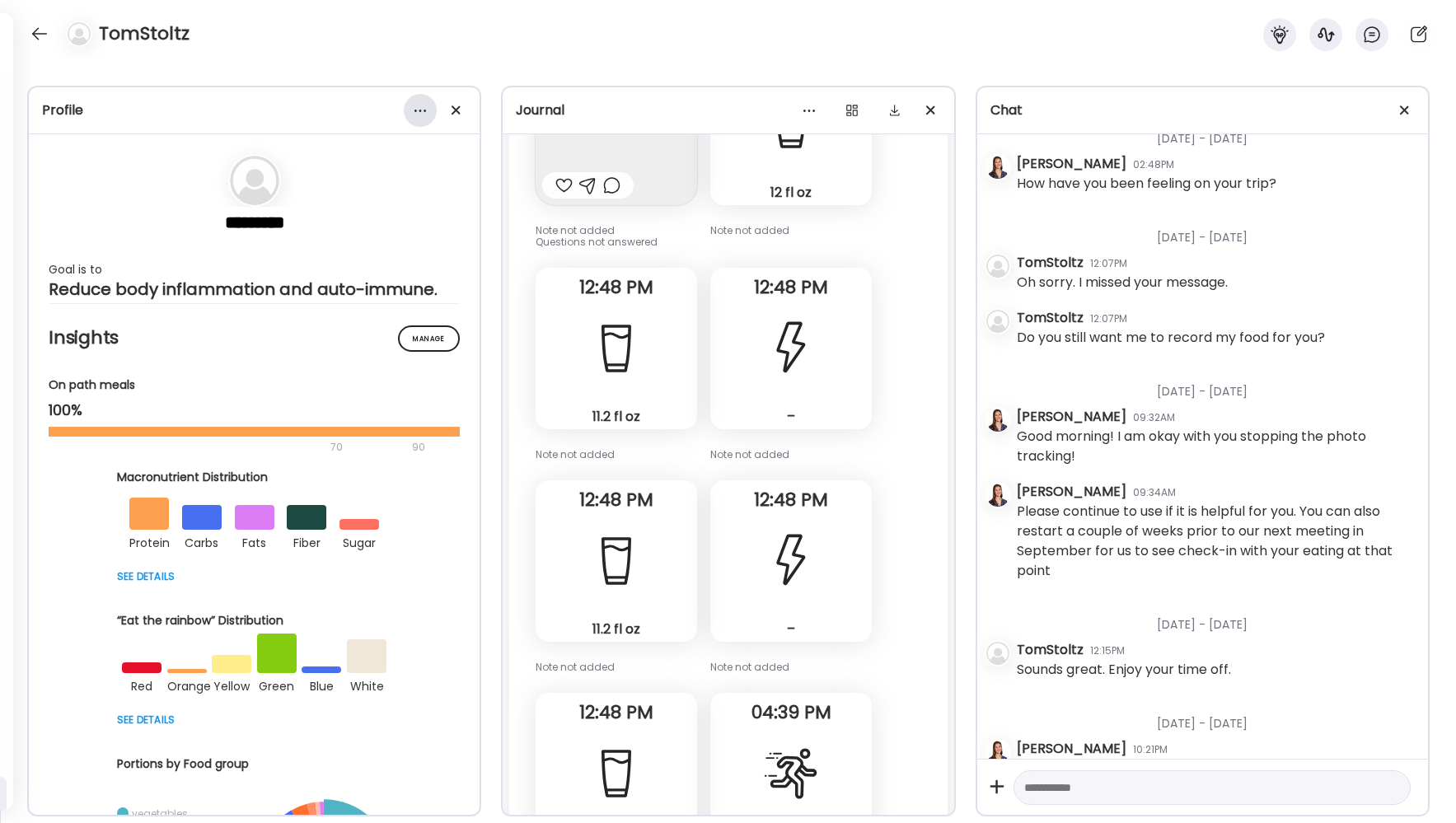
scroll to position [61227, 0]
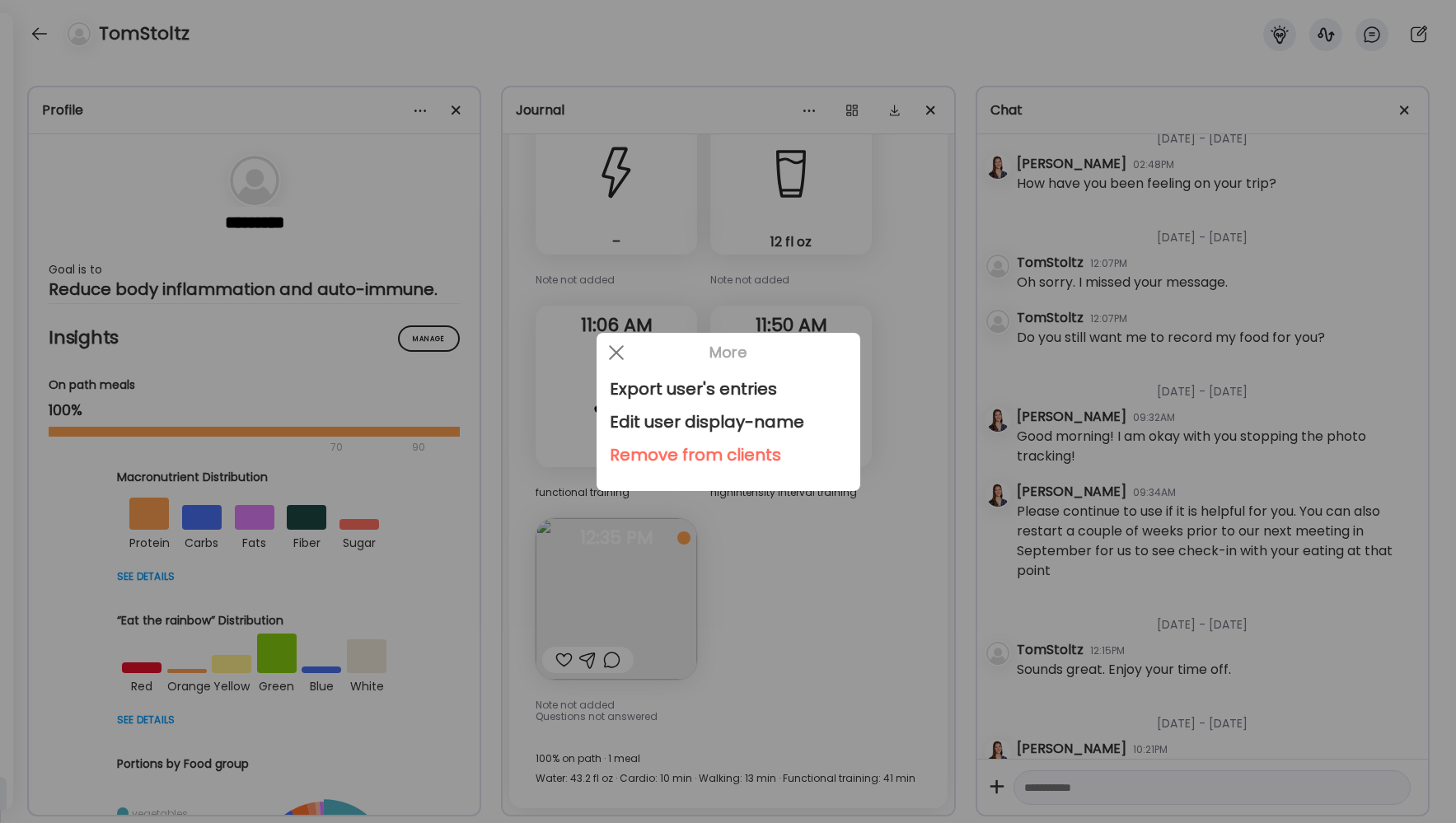
click at [674, 471] on div "Export user's entries Edit user display-name Remove from clients" at bounding box center [728, 432] width 264 height 119
click at [675, 463] on div "Remove from clients" at bounding box center [728, 454] width 237 height 33
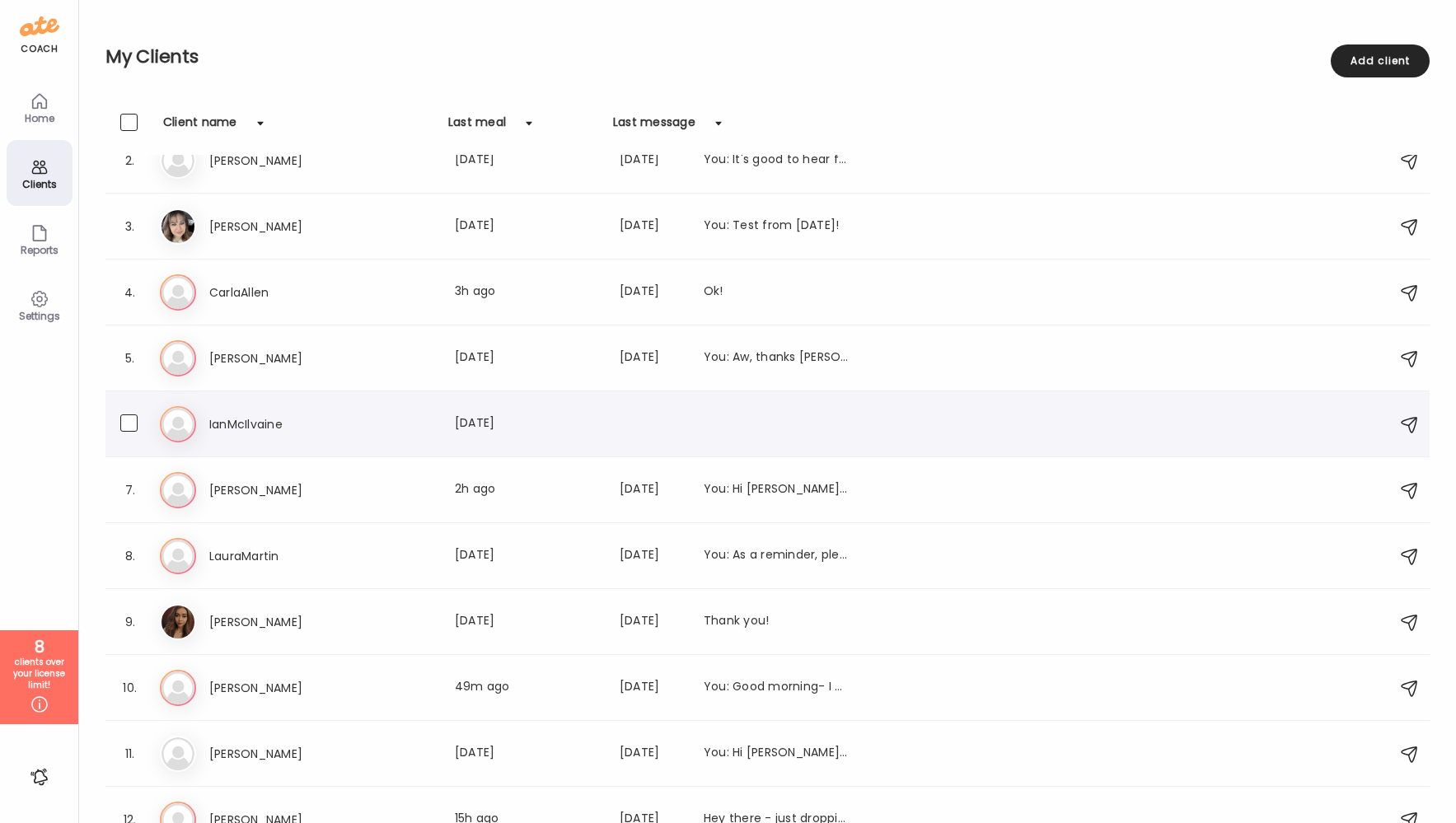
click at [242, 438] on div "Ia IanMcIlvaine Last meal: 1d ago" at bounding box center [770, 424] width 1220 height 36
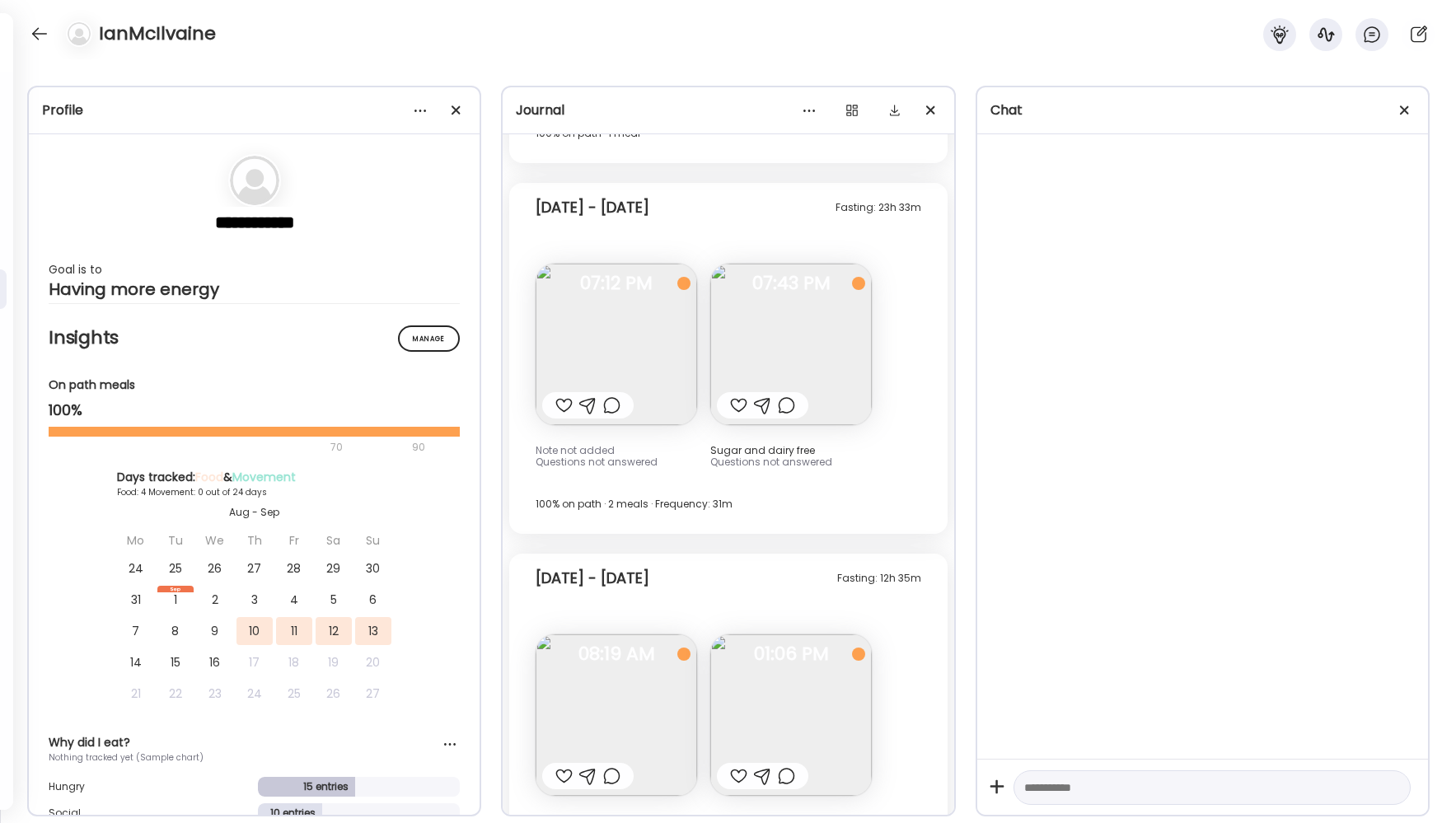
scroll to position [4470, 0]
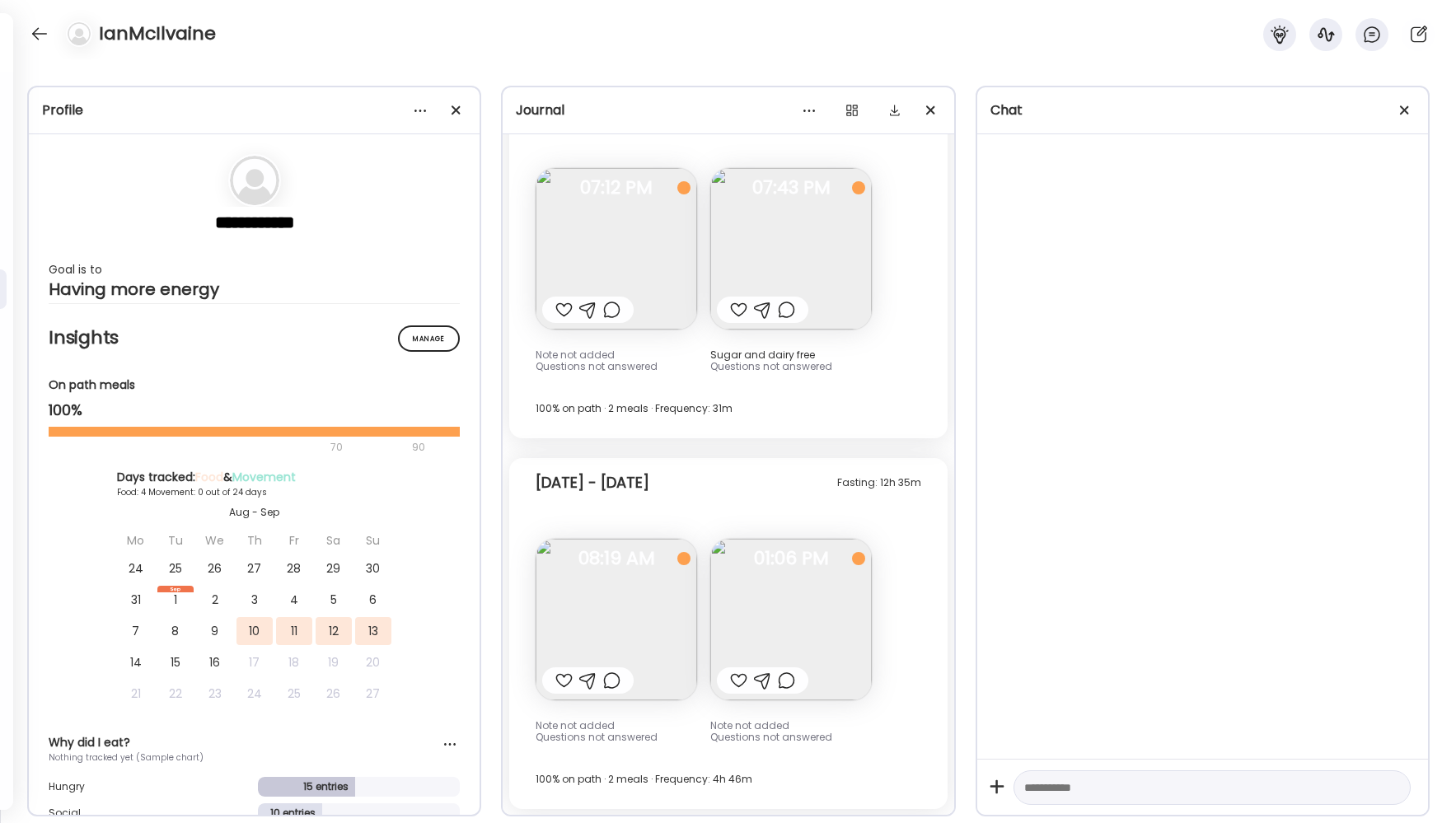
click at [1102, 778] on textarea at bounding box center [1197, 787] width 346 height 20
type textarea "**********"
click at [623, 619] on img at bounding box center [616, 619] width 161 height 161
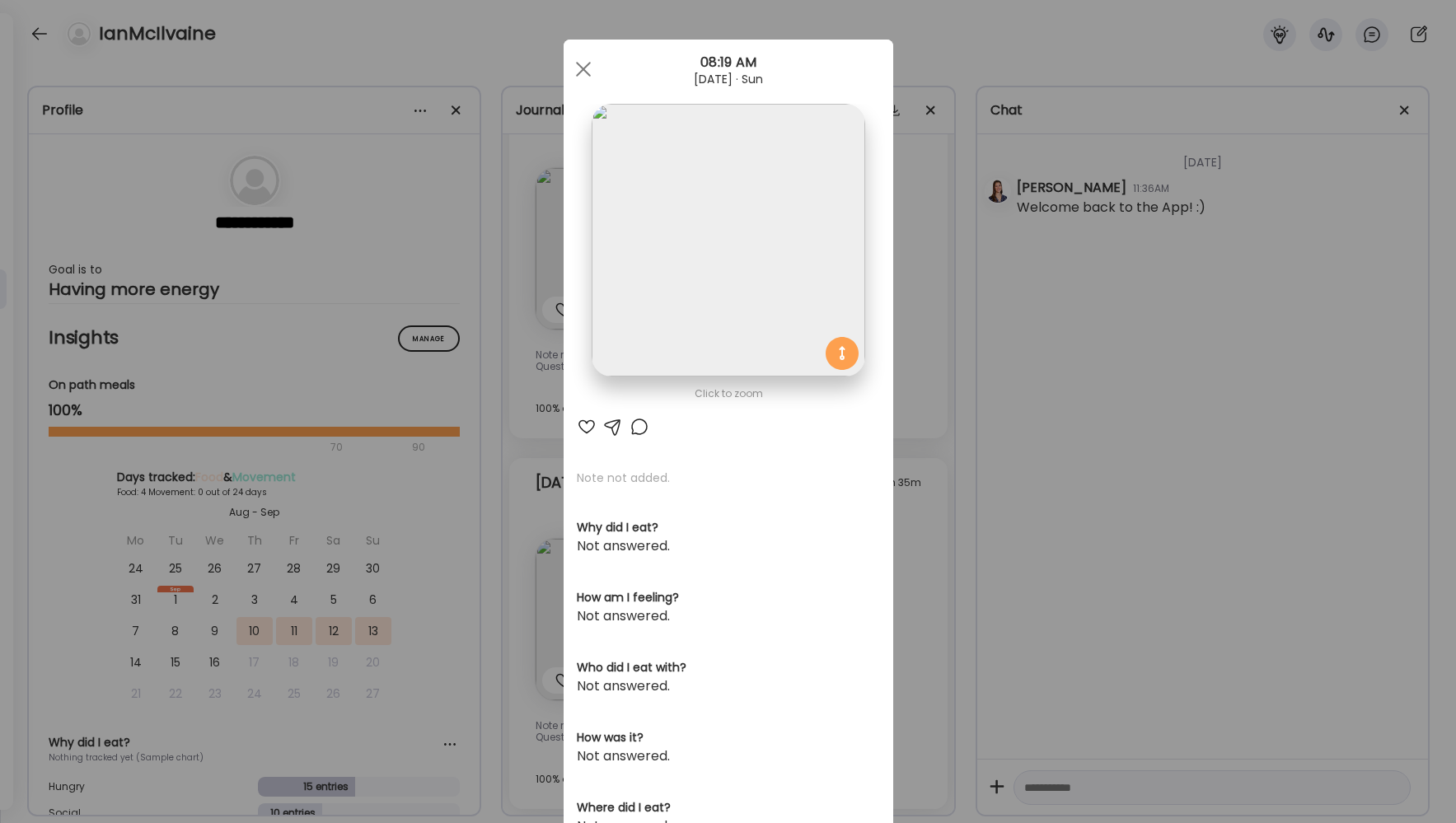
click at [971, 488] on div "Ate Coach Dashboard Wahoo! It’s official Take a moment to set up your Coach Pro…" at bounding box center [728, 412] width 1456 height 823
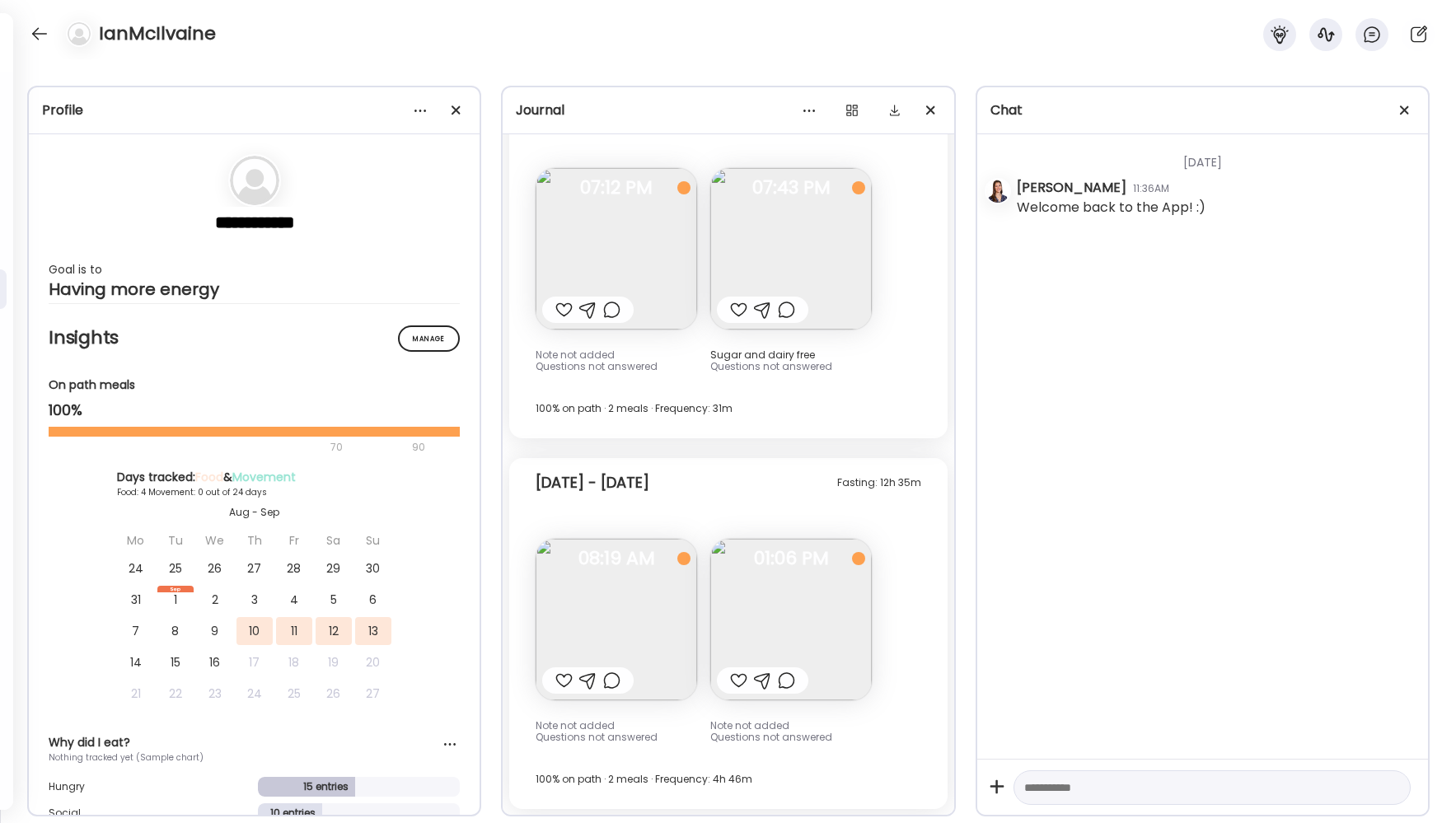
click at [807, 252] on img at bounding box center [790, 248] width 161 height 161
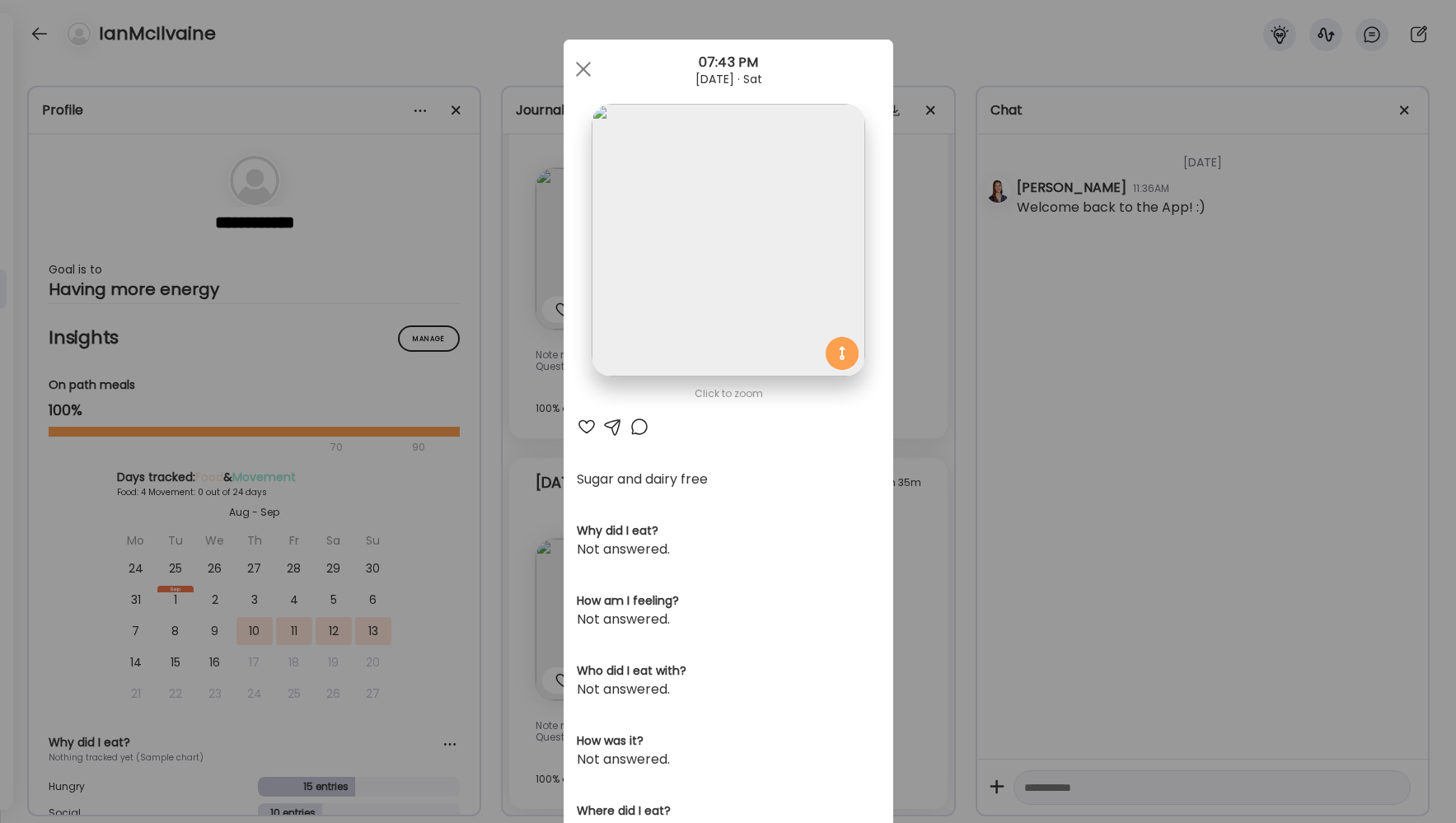
click at [1105, 472] on div "Ate Coach Dashboard Wahoo! It’s official Take a moment to set up your Coach Pro…" at bounding box center [728, 412] width 1456 height 823
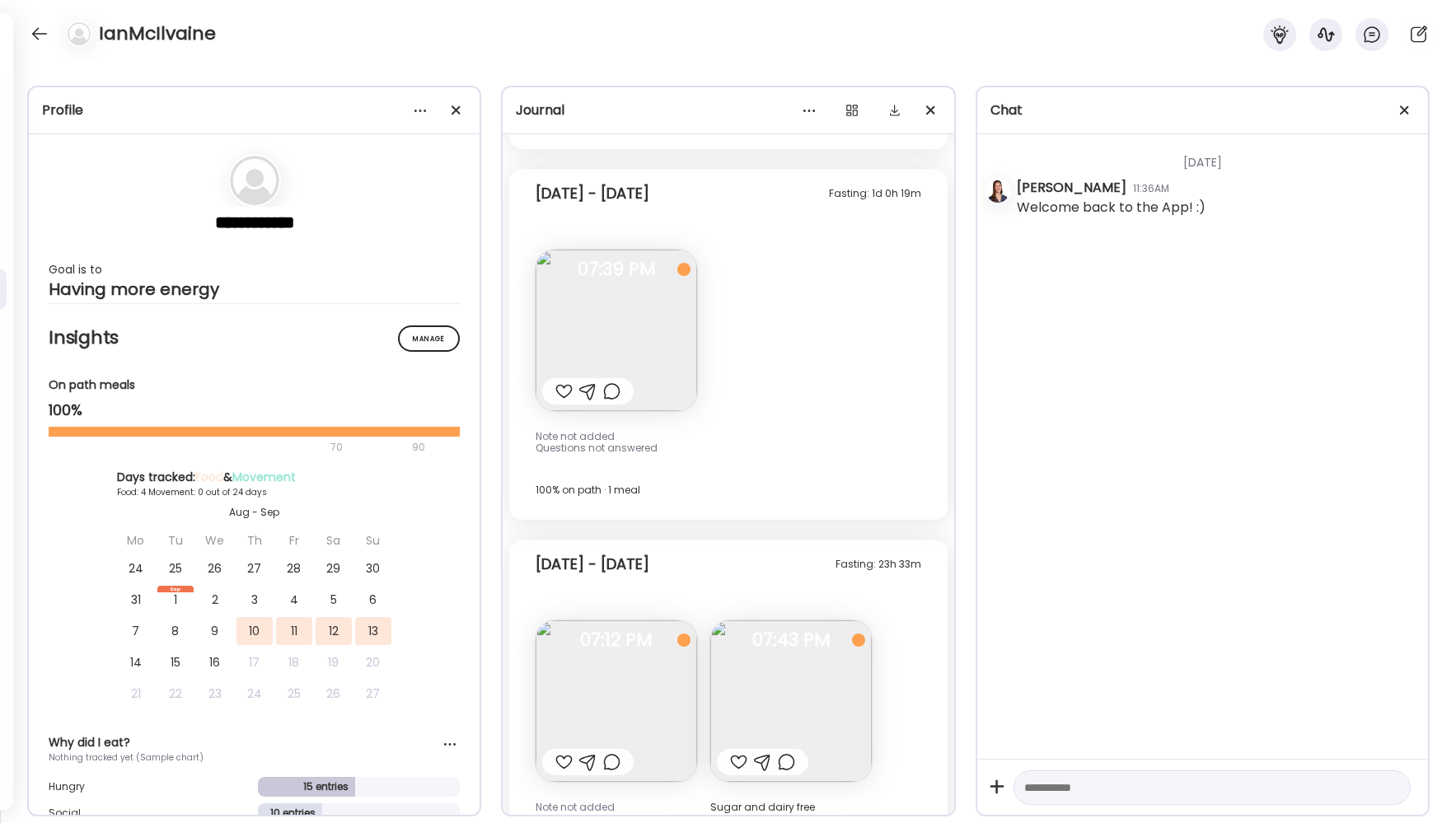
scroll to position [4013, 0]
click at [812, 730] on img at bounding box center [790, 706] width 161 height 161
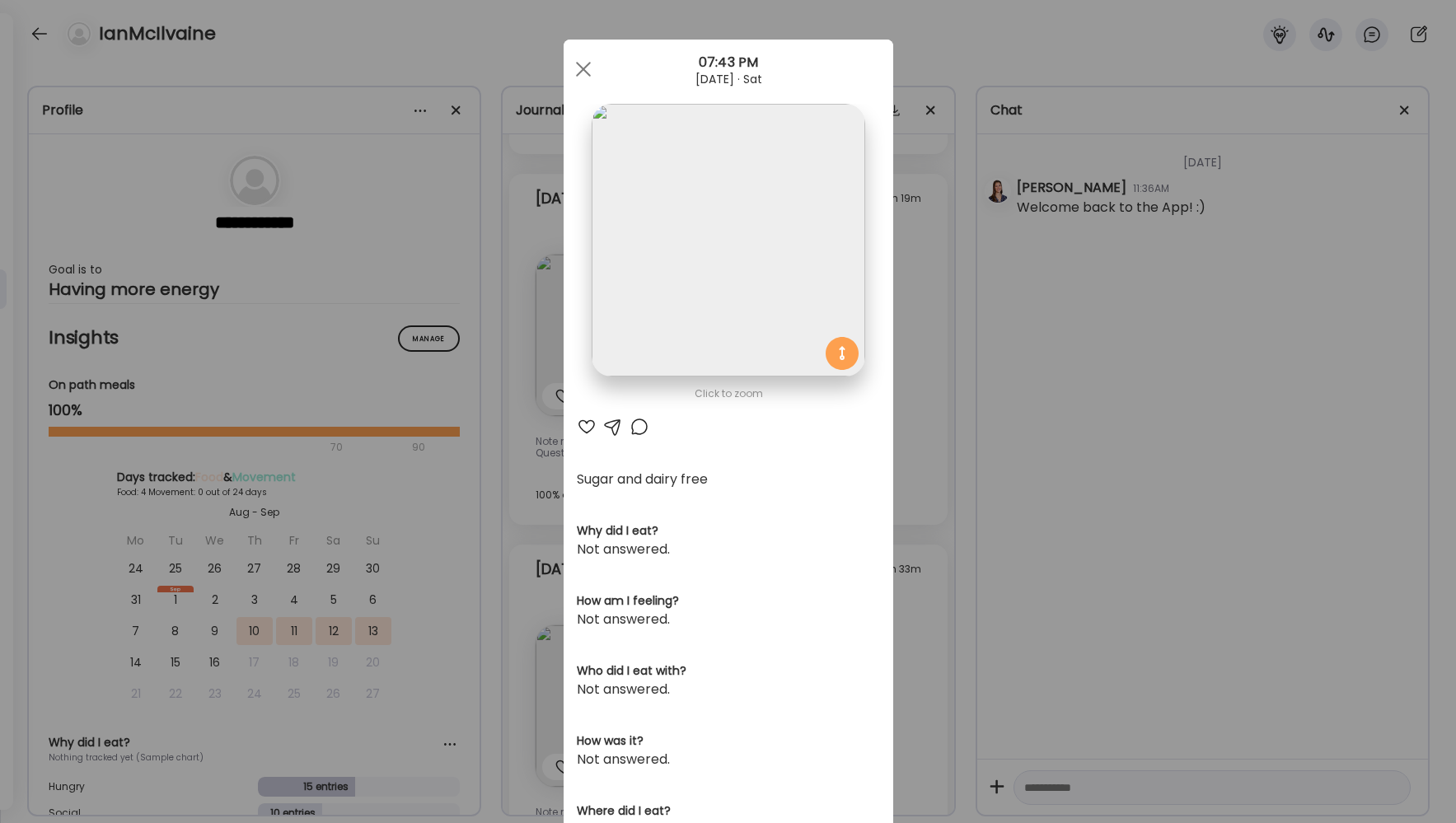
click at [1118, 578] on div "Ate Coach Dashboard Wahoo! It’s official Take a moment to set up your Coach Pro…" at bounding box center [728, 412] width 1456 height 823
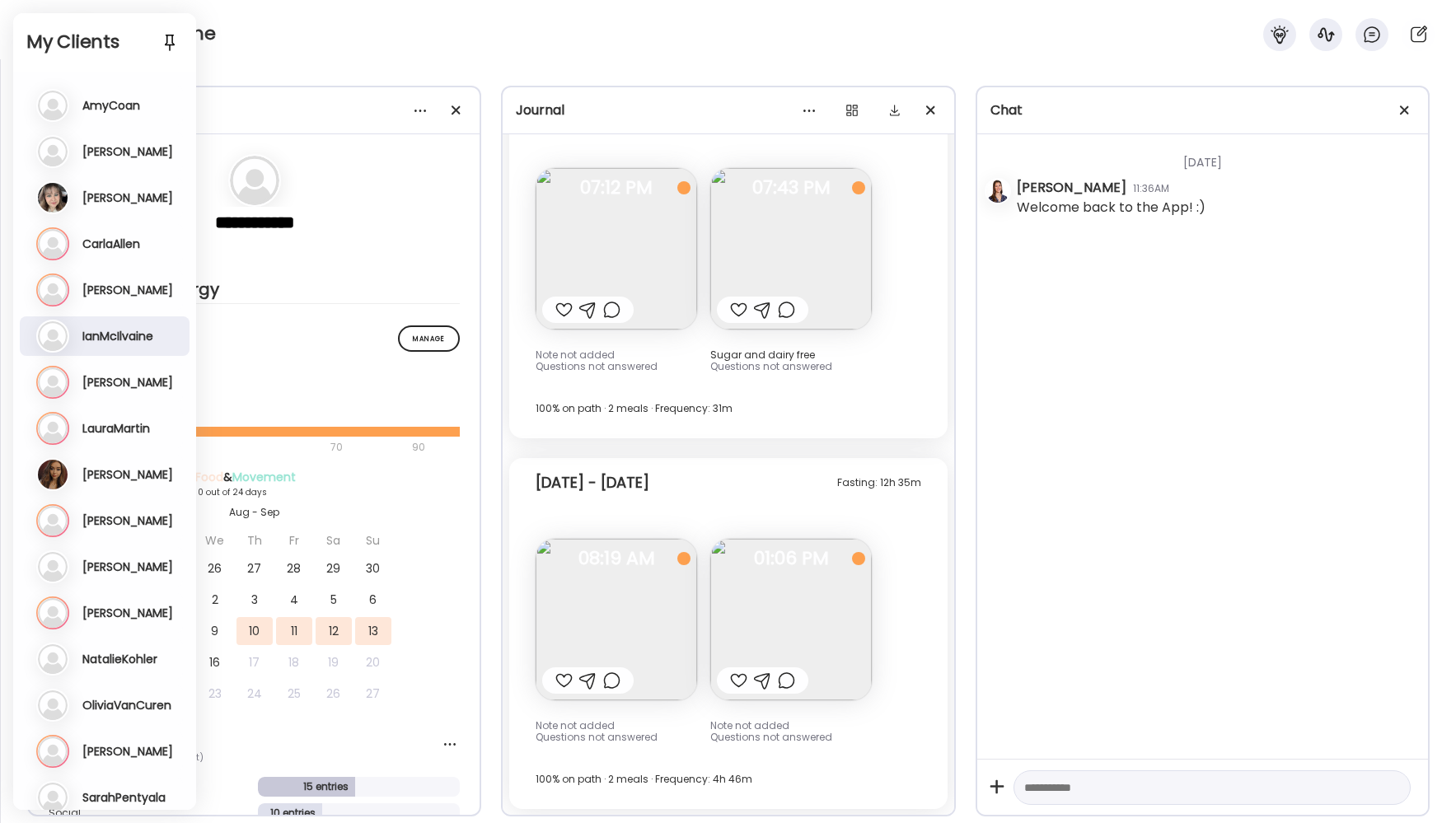
scroll to position [0, 0]
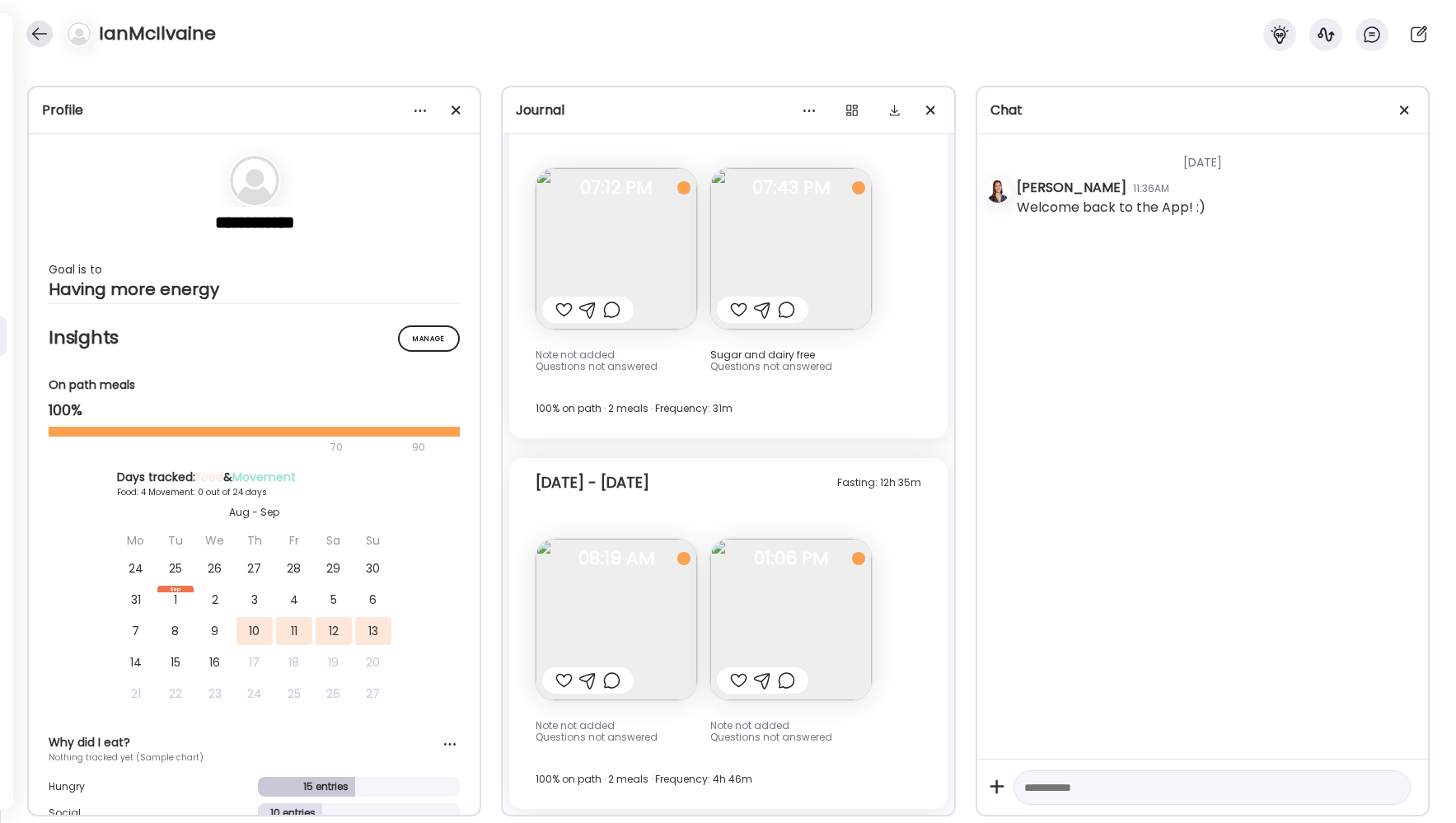
click at [45, 26] on div at bounding box center [40, 34] width 26 height 26
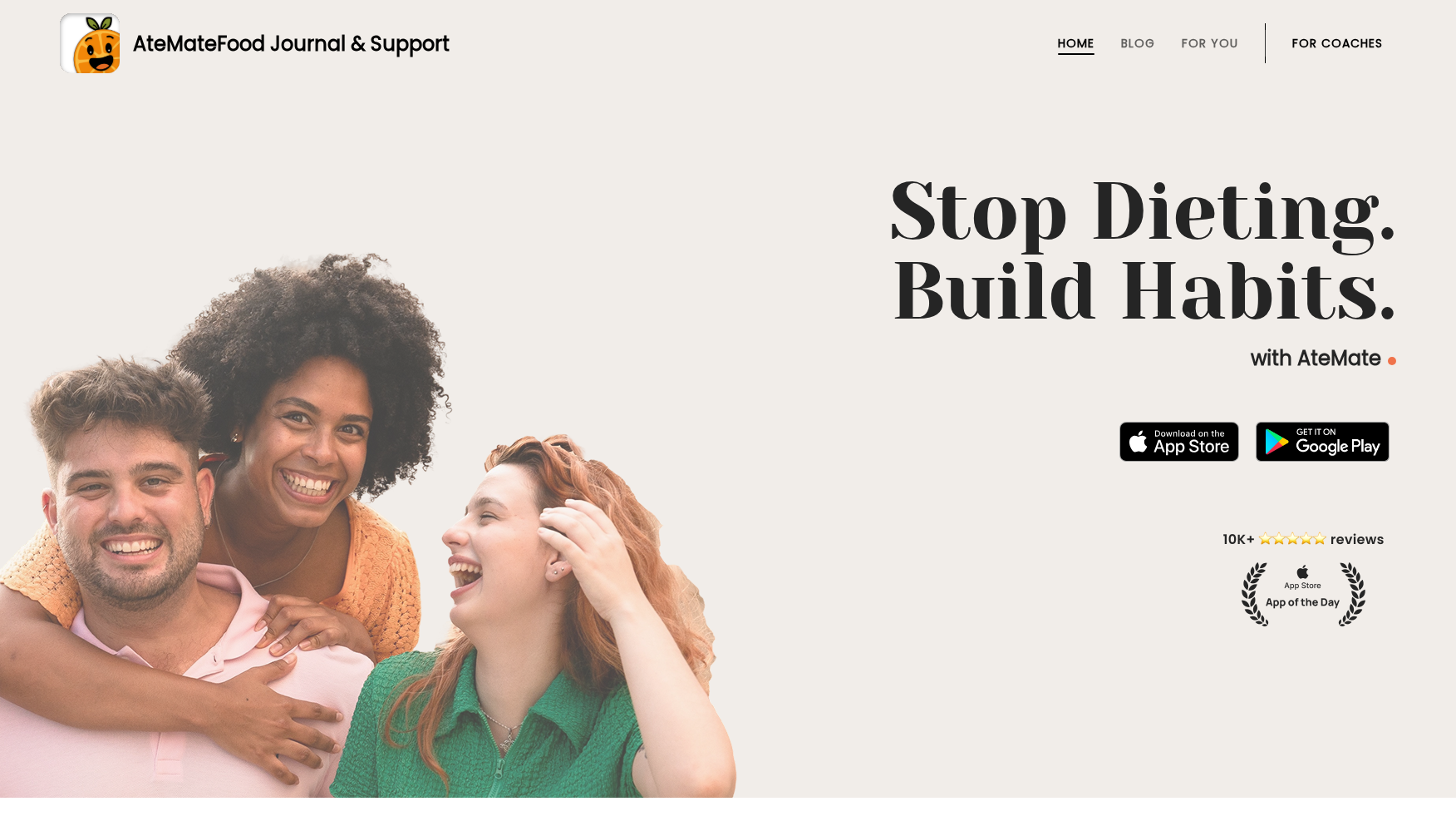
click at [1336, 46] on link "For Coaches" at bounding box center [1338, 43] width 91 height 13
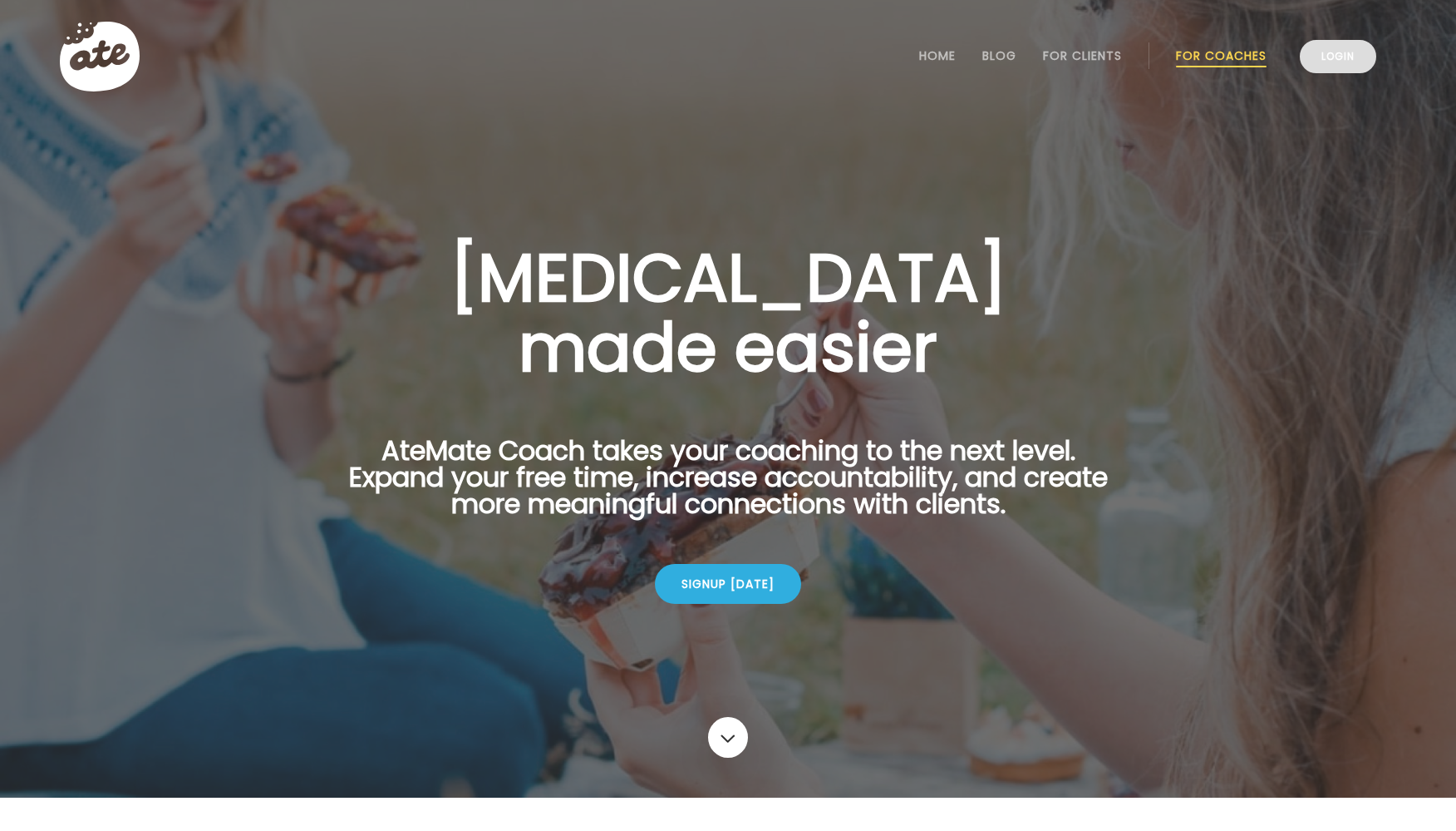
click at [1331, 63] on link "Login" at bounding box center [1338, 57] width 77 height 33
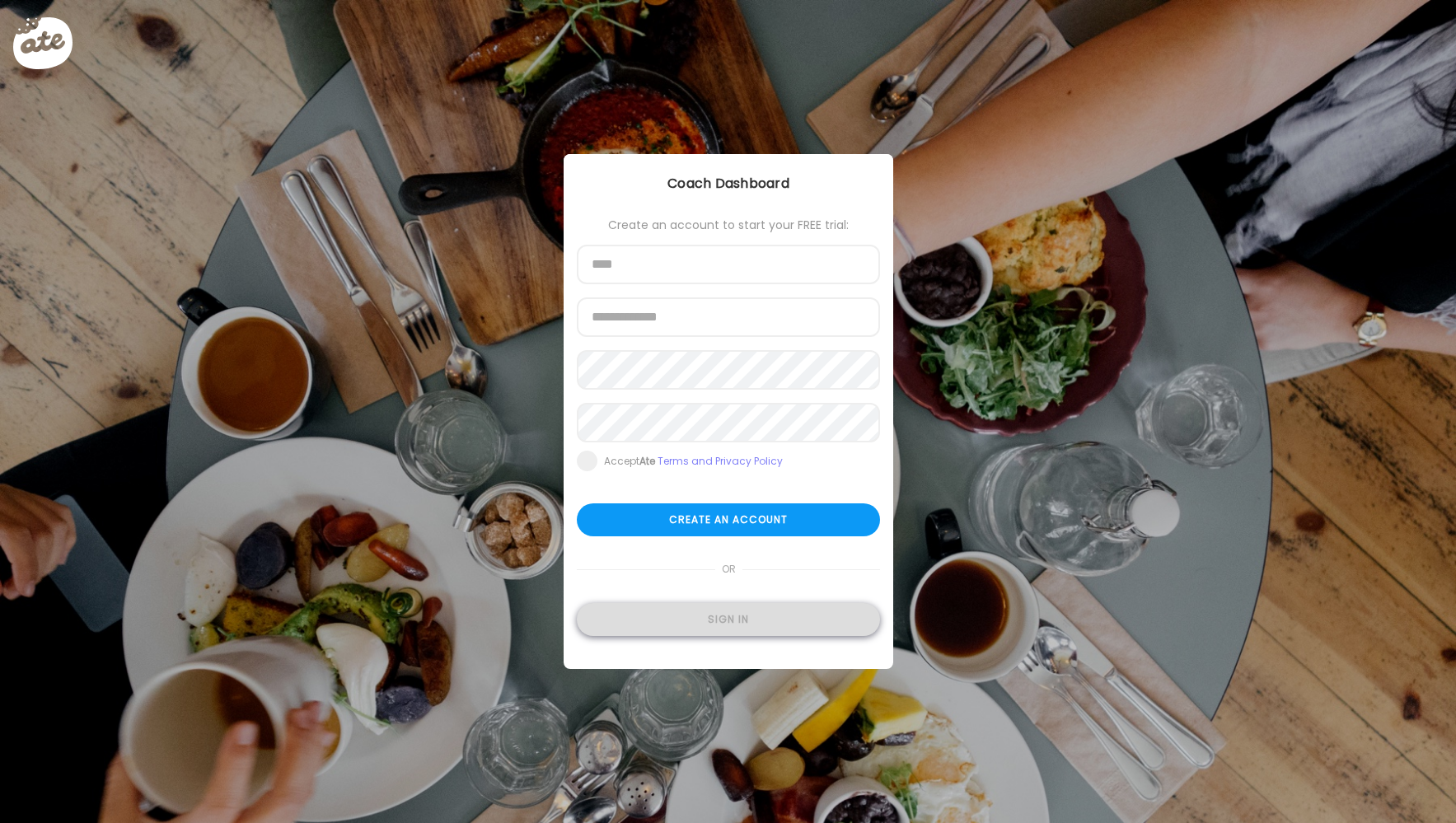
type input "**********"
click at [720, 616] on div "Sign in" at bounding box center [728, 620] width 303 height 33
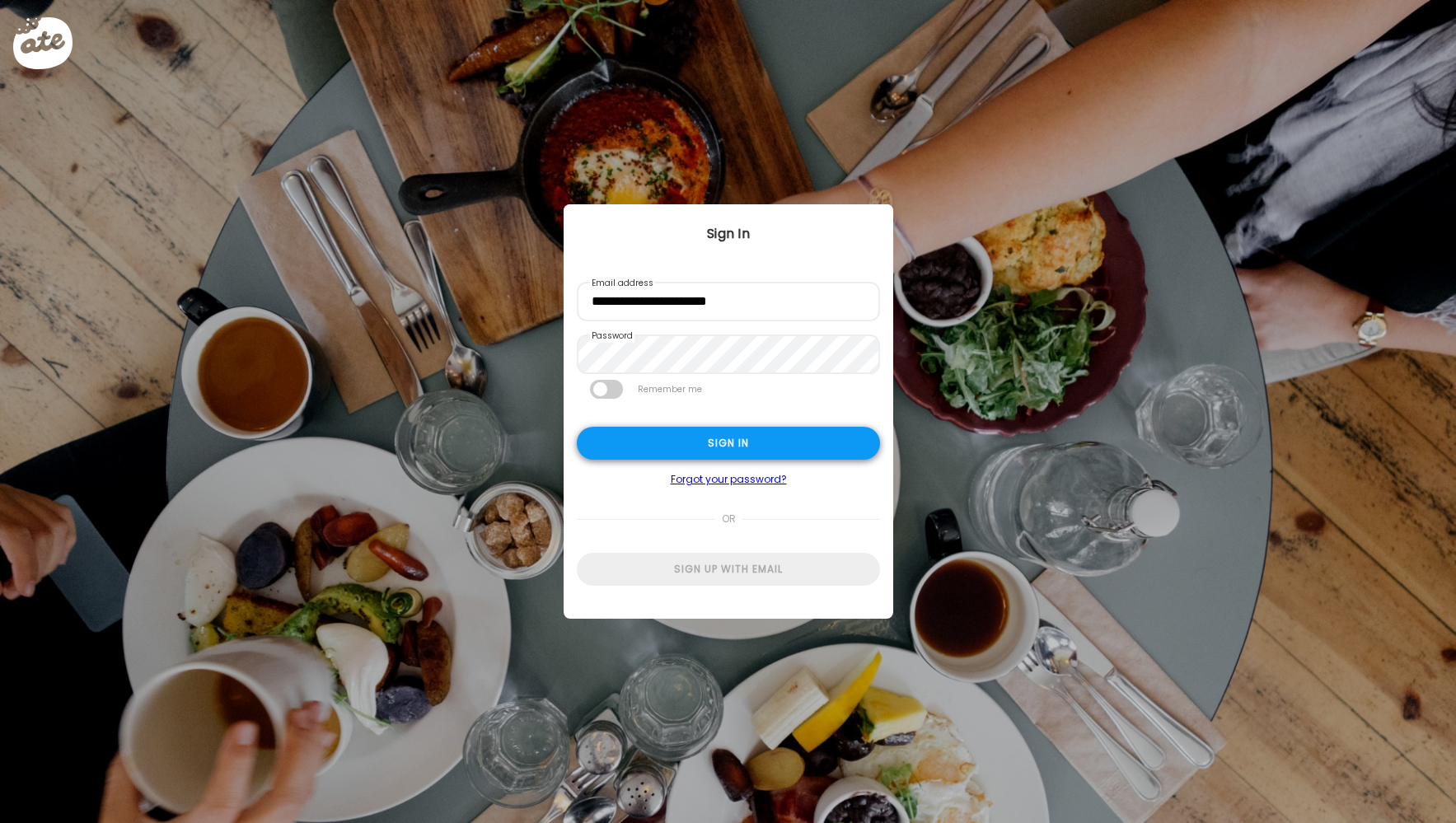
click at [748, 437] on div "Sign in" at bounding box center [728, 443] width 303 height 33
type textarea "**********"
type input "**********"
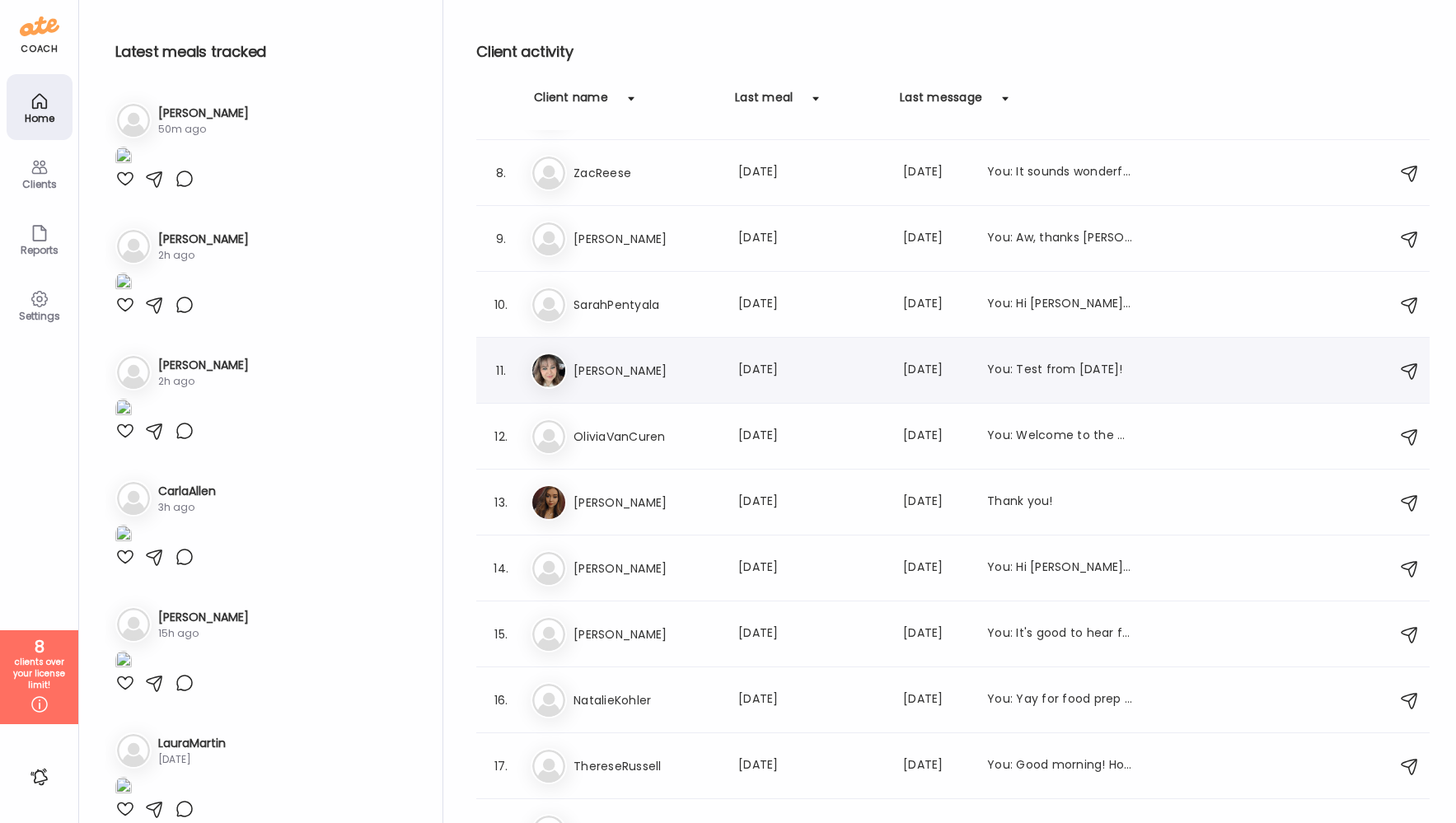
scroll to position [485, 0]
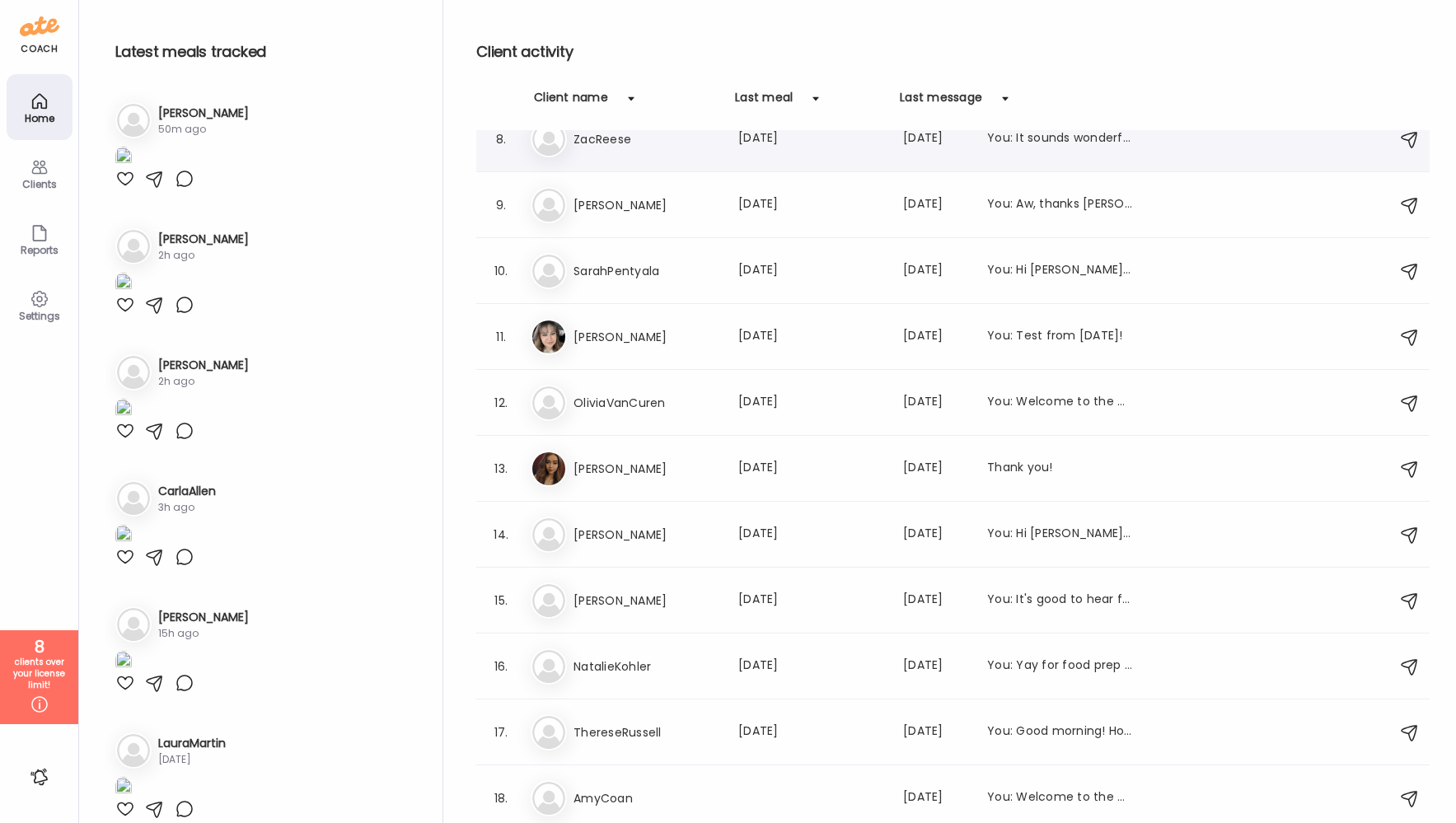
click at [601, 143] on h3 "ZacReese" at bounding box center [646, 140] width 145 height 20
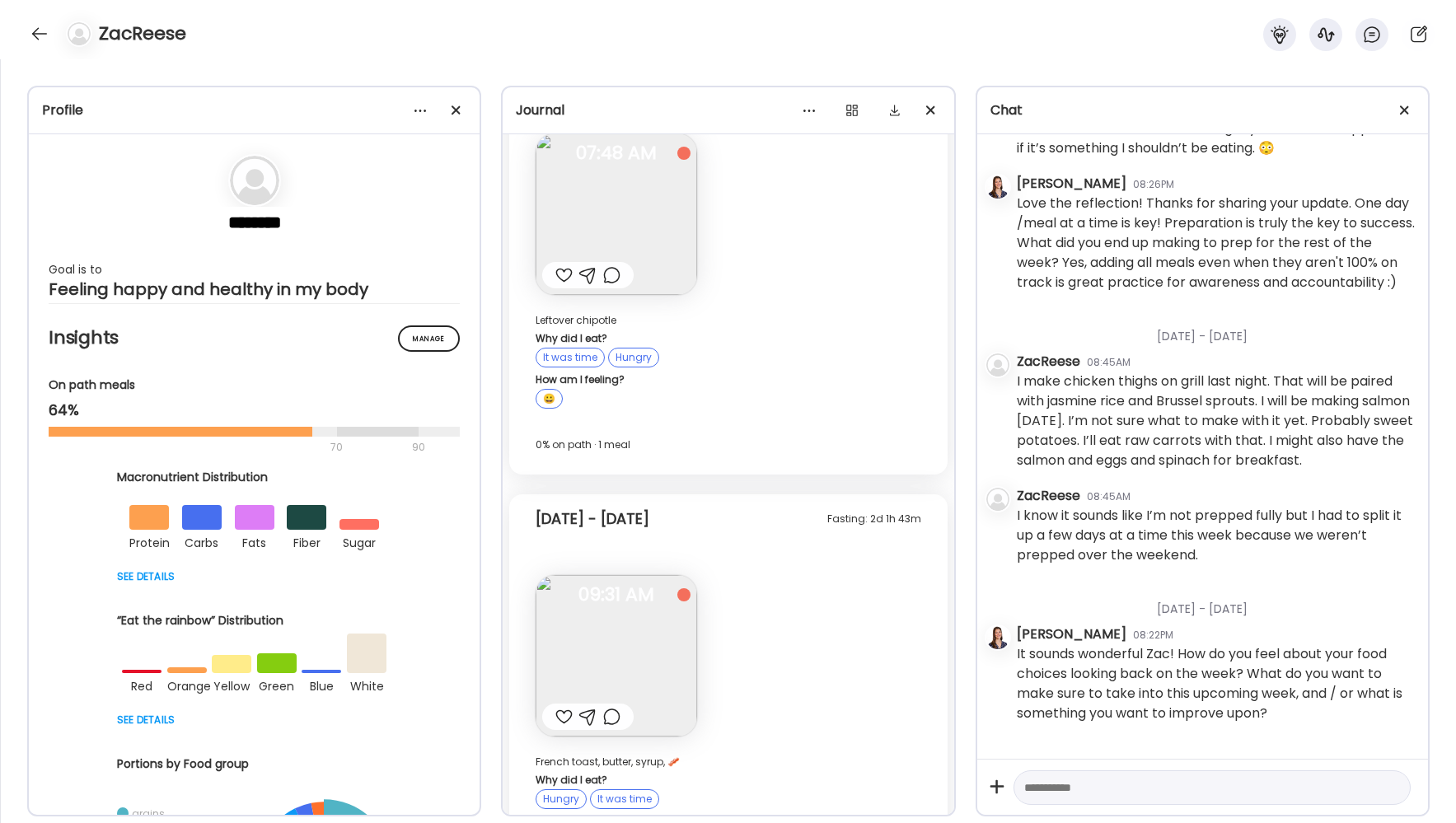
scroll to position [774, 0]
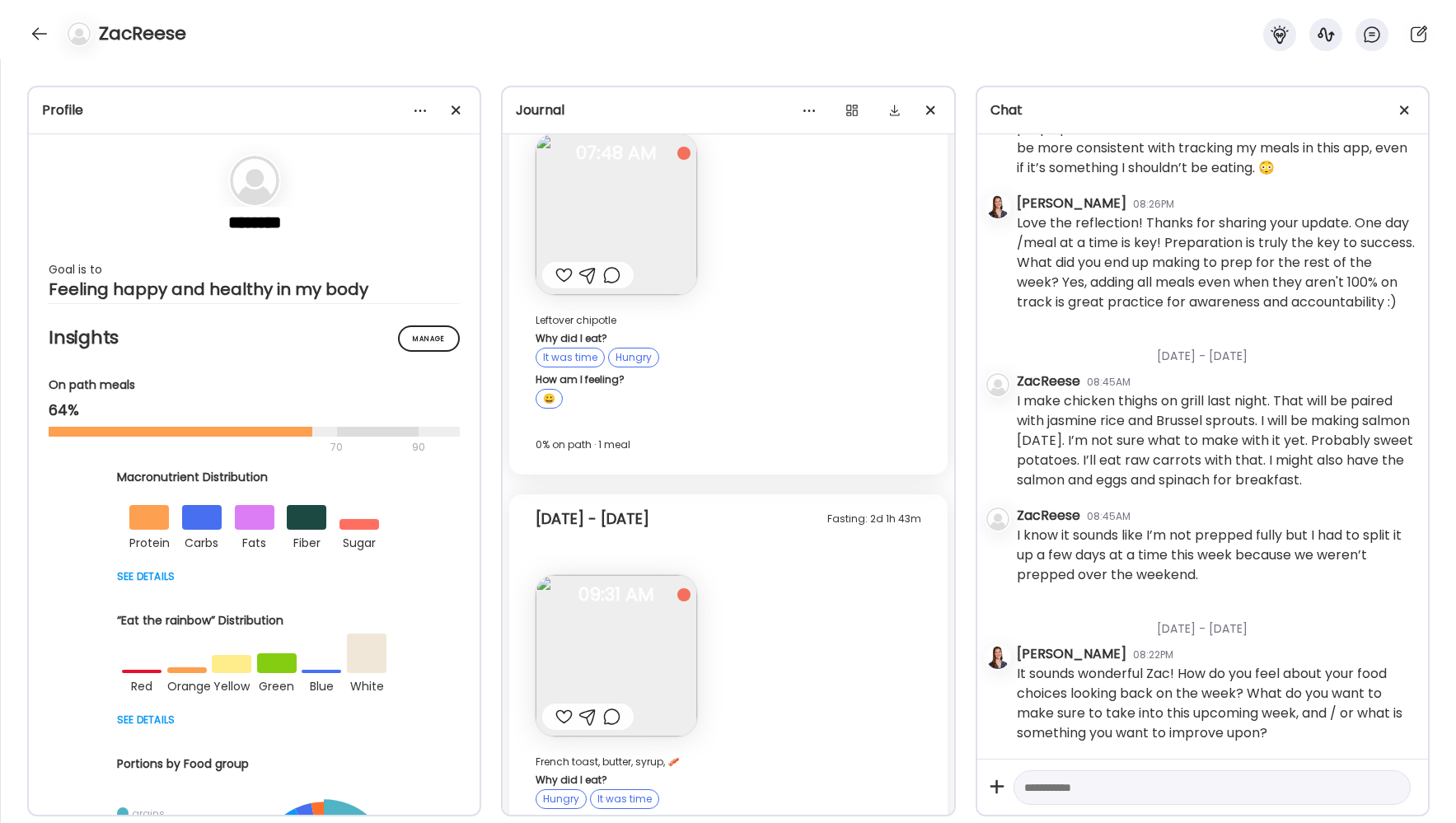
click at [630, 575] on img at bounding box center [616, 655] width 161 height 161
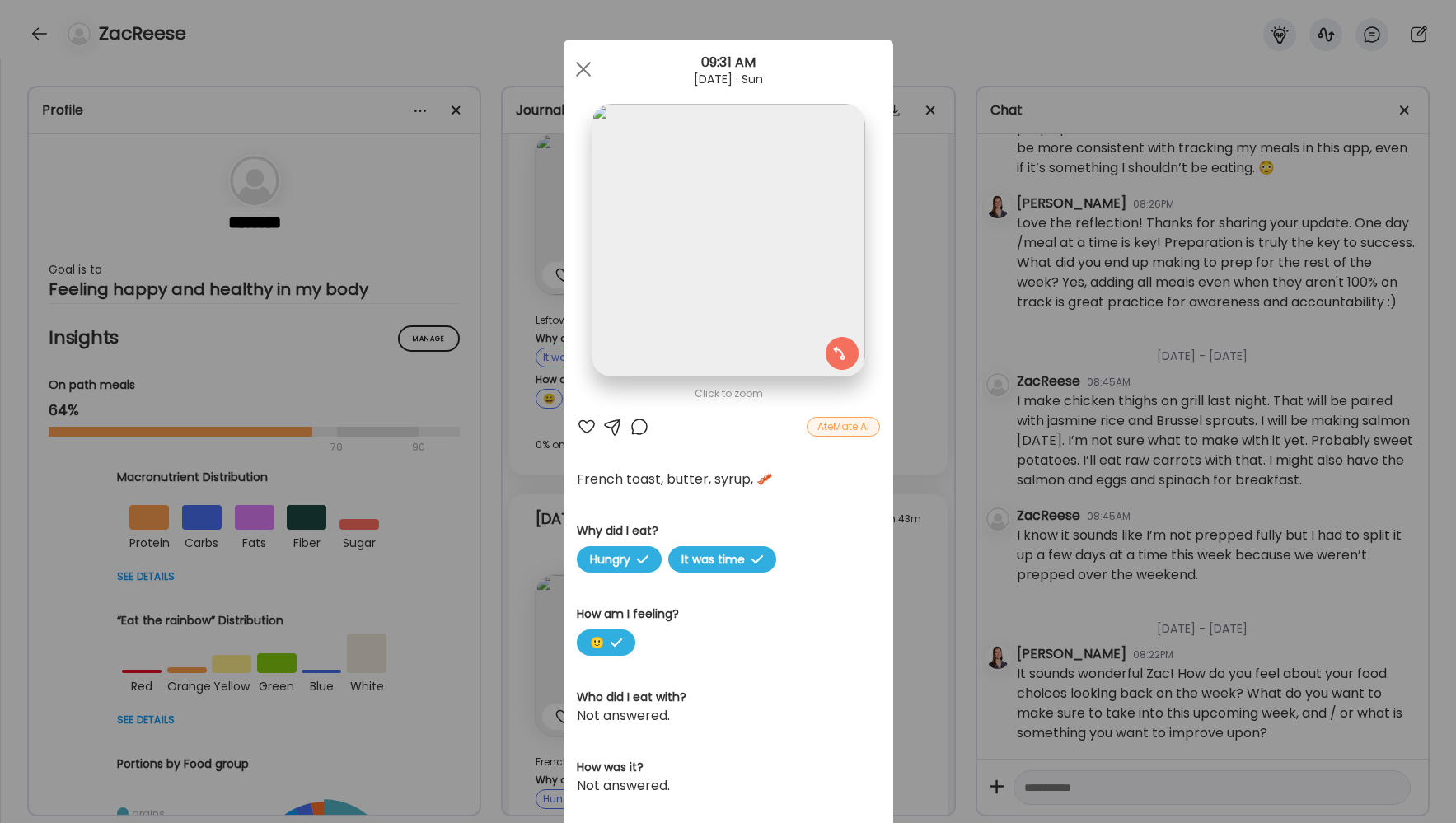
click at [1023, 497] on div "Ate Coach Dashboard Wahoo! It’s official Take a moment to set up your Coach Pro…" at bounding box center [728, 412] width 1456 height 823
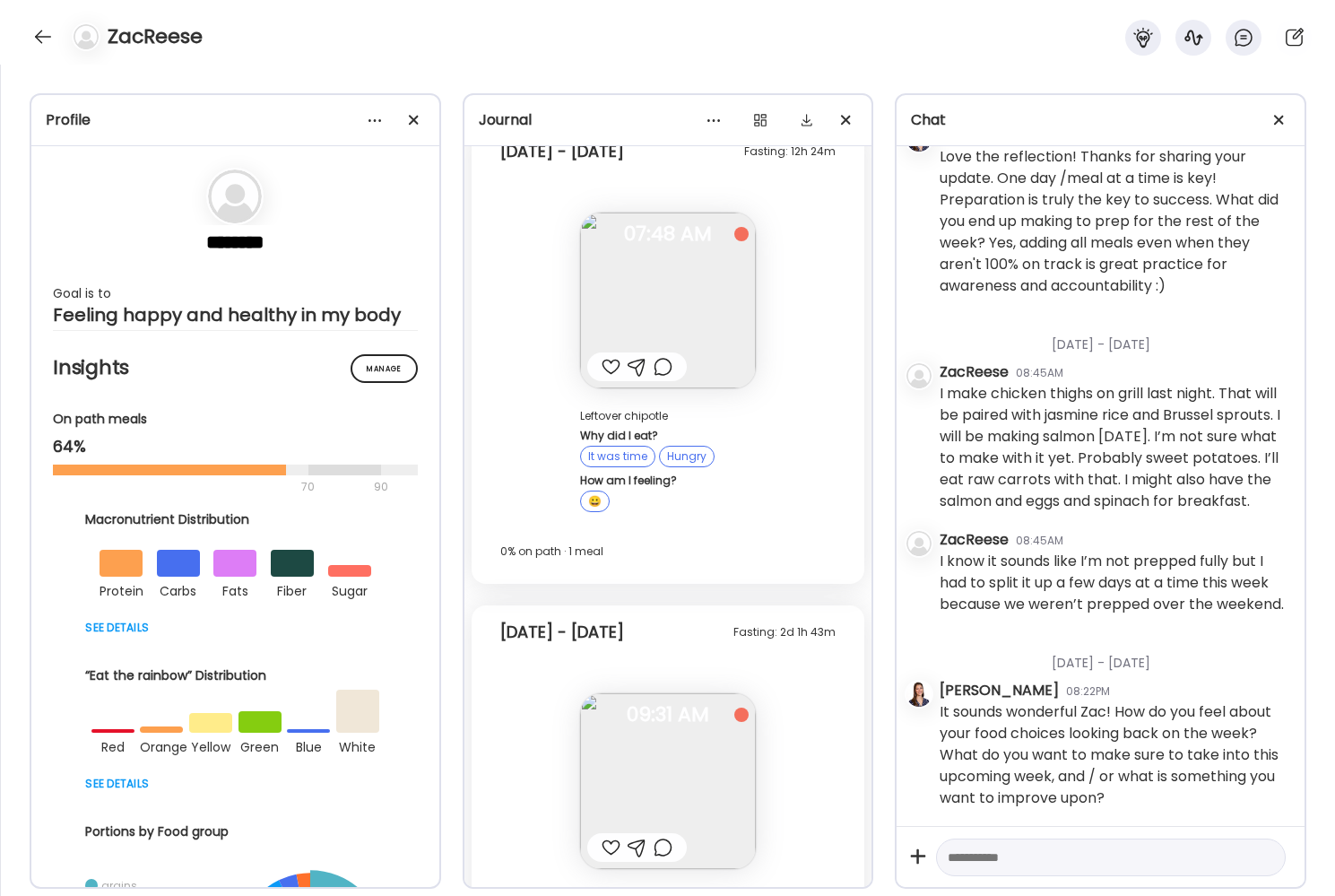
scroll to position [22721, 0]
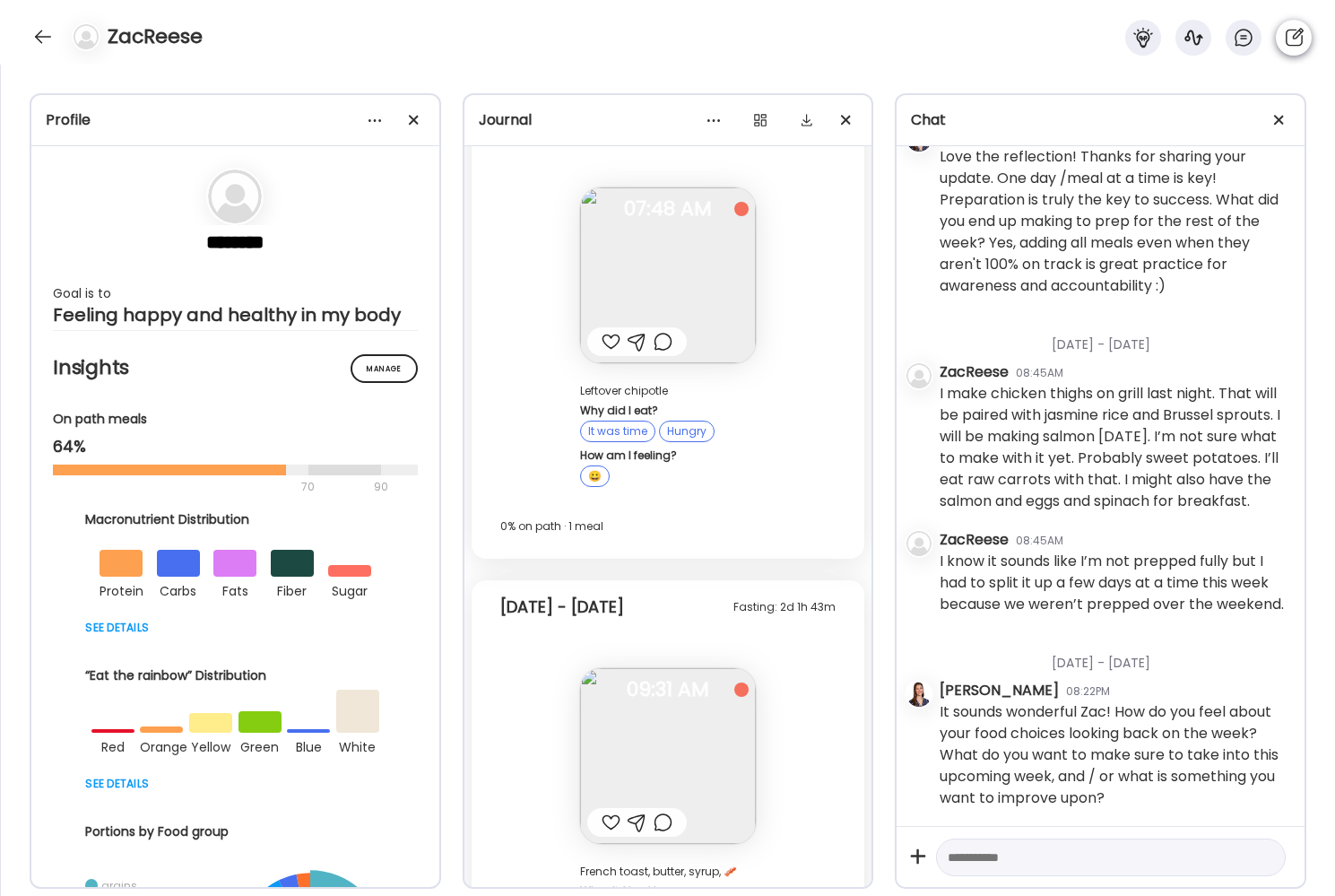
click at [1301, 35] on icon at bounding box center [1294, 38] width 22 height 22
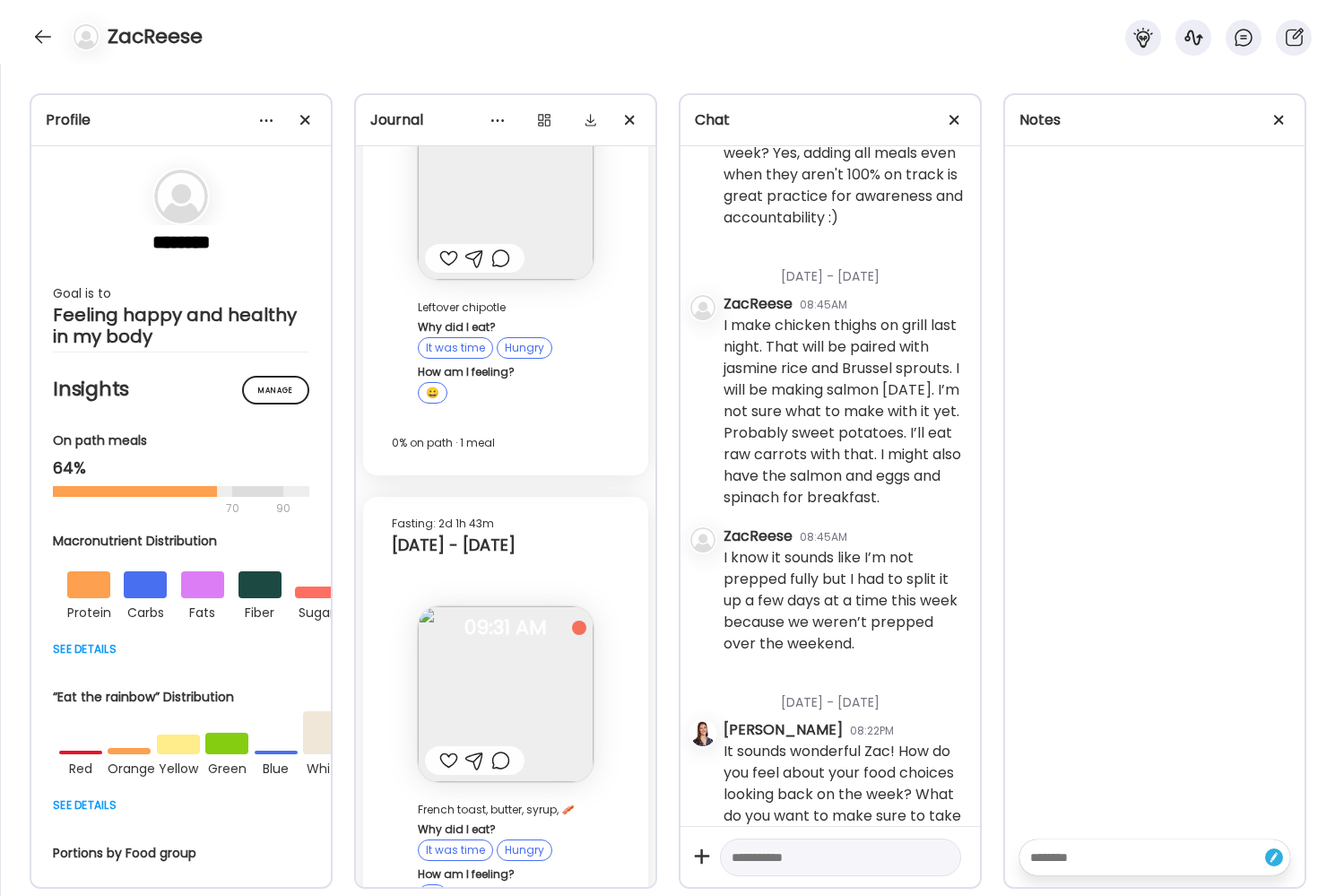
scroll to position [1402, 0]
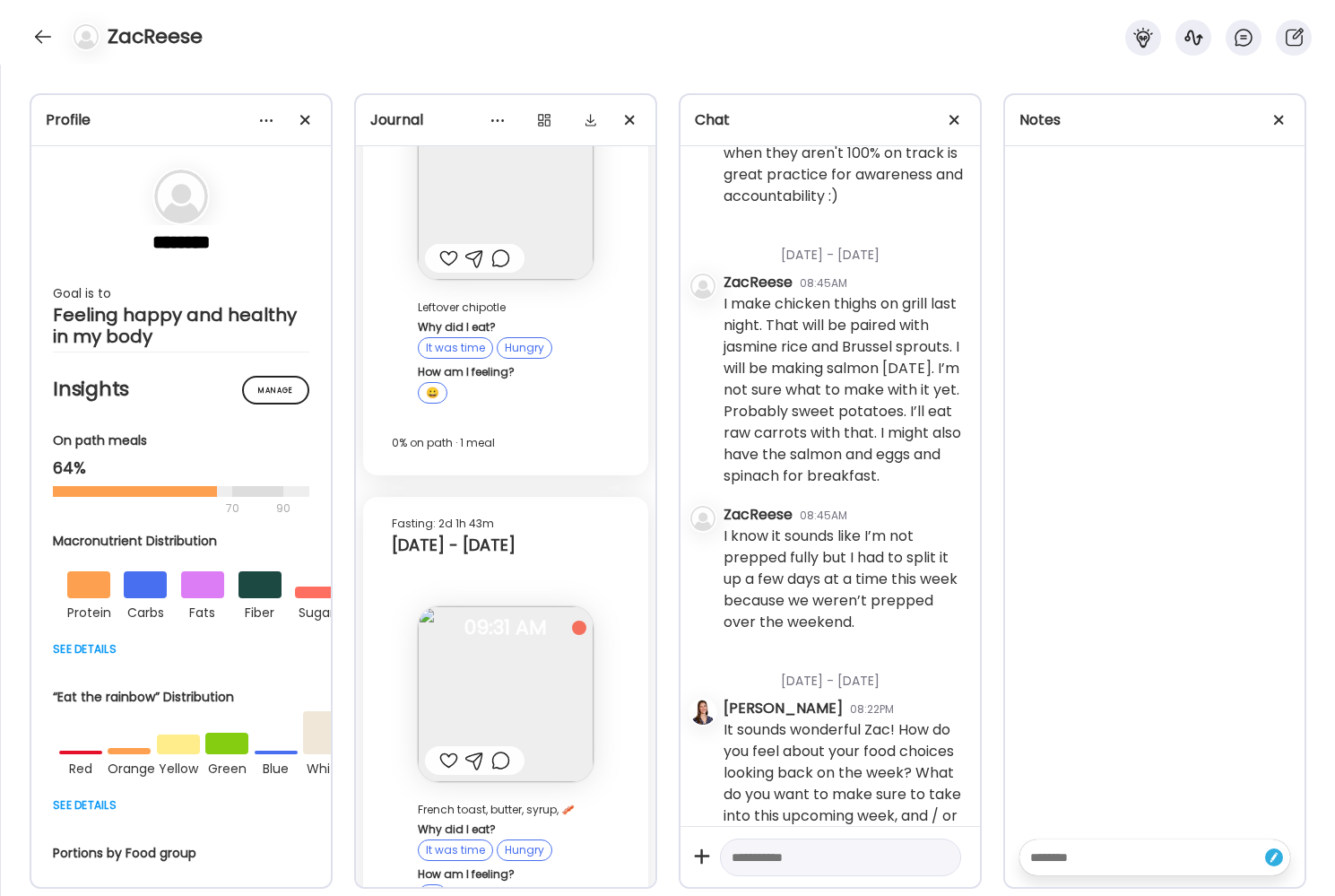
click at [1050, 856] on textarea at bounding box center [1138, 857] width 217 height 22
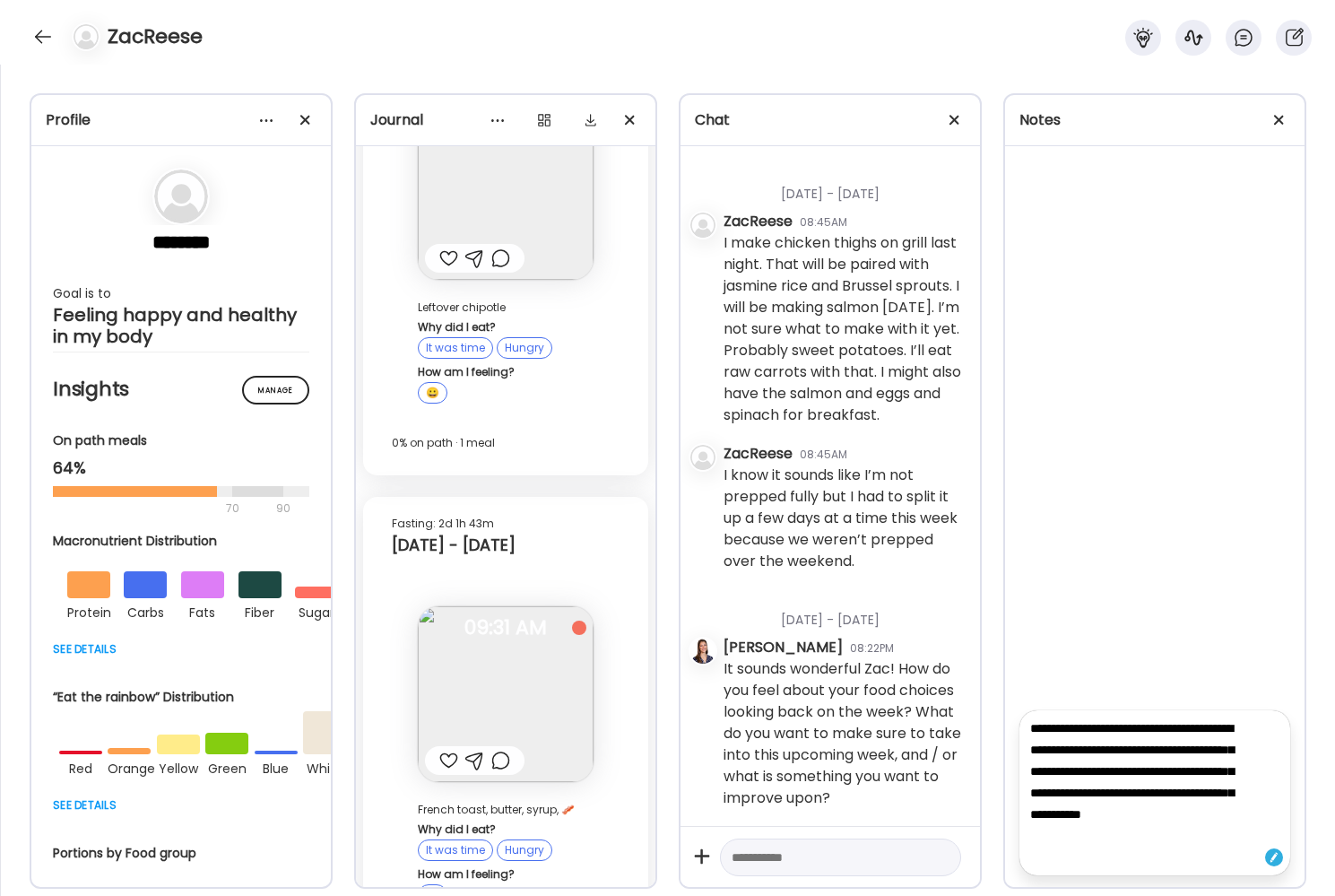
type textarea "**********"
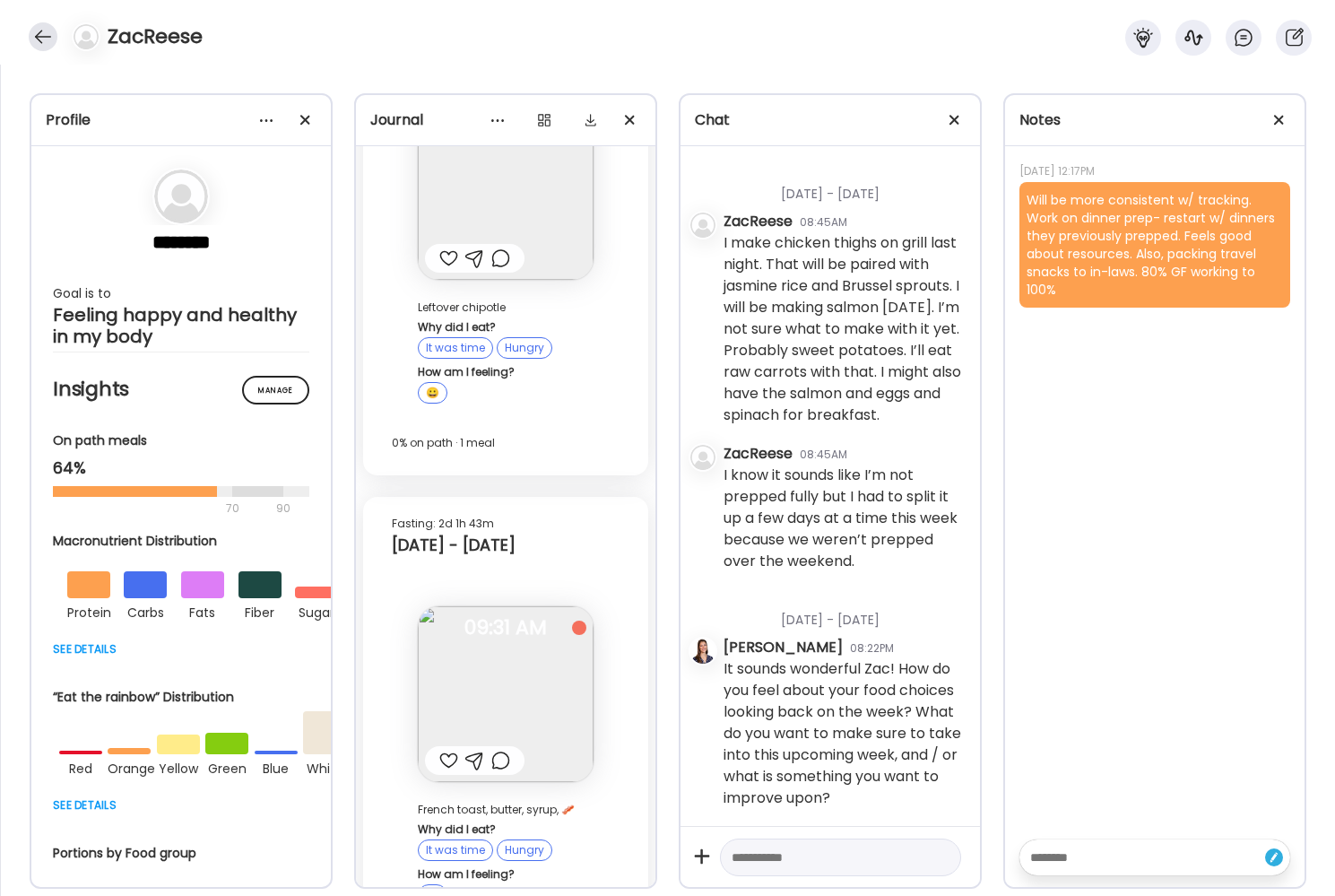
click at [43, 39] on div at bounding box center [43, 37] width 29 height 29
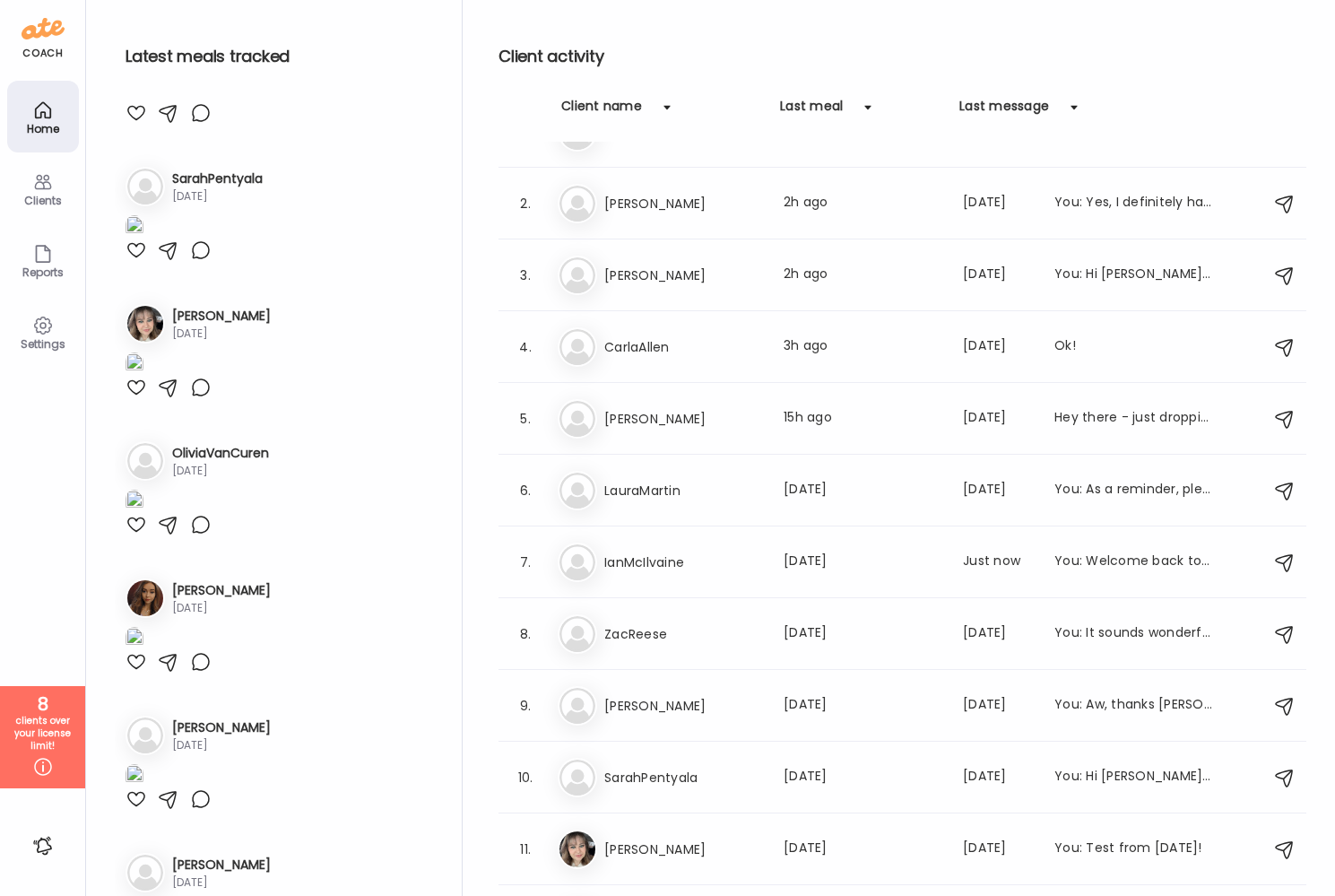
scroll to position [0, 0]
